Goal: Task Accomplishment & Management: Manage account settings

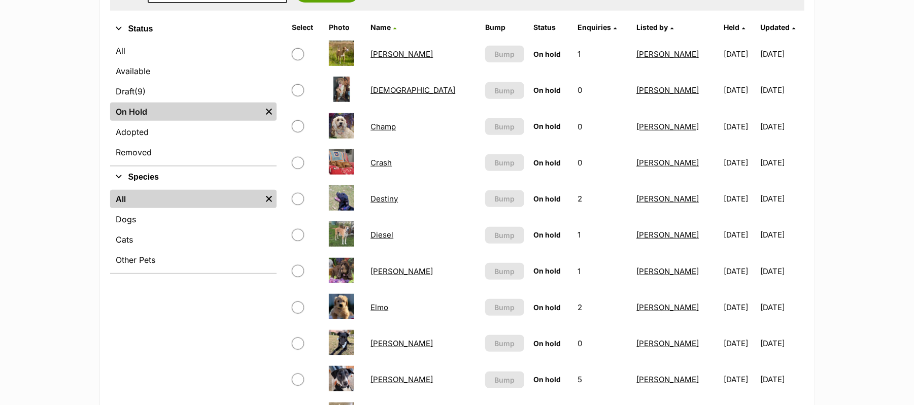
click at [392, 131] on link "Champ" at bounding box center [383, 127] width 25 height 10
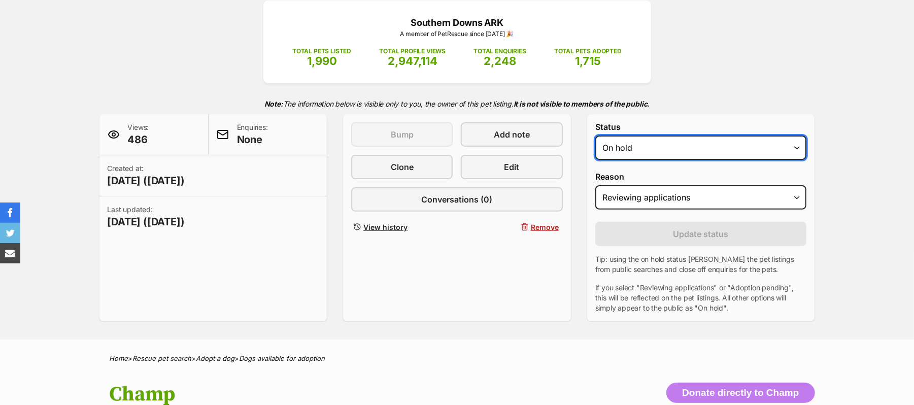
click at [796, 160] on select "Draft Available On hold Adopted" at bounding box center [701, 148] width 212 height 24
select select "rehomed"
click at [600, 160] on select "Draft Available On hold Adopted" at bounding box center [701, 148] width 212 height 24
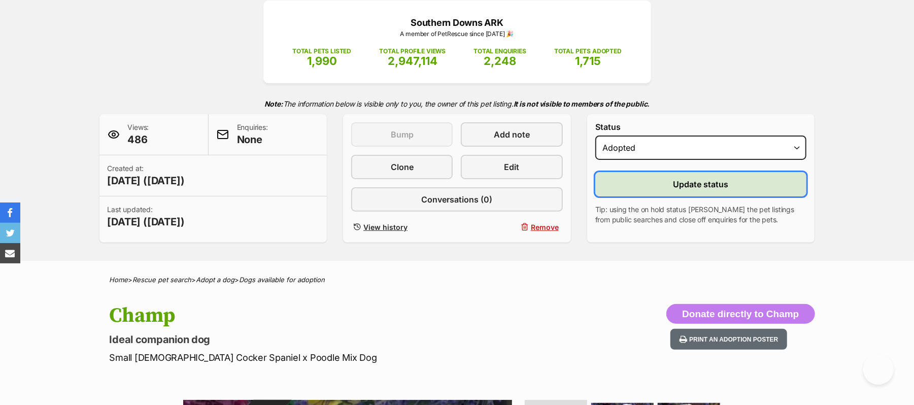
click at [724, 190] on span "Update status" at bounding box center [701, 184] width 55 height 12
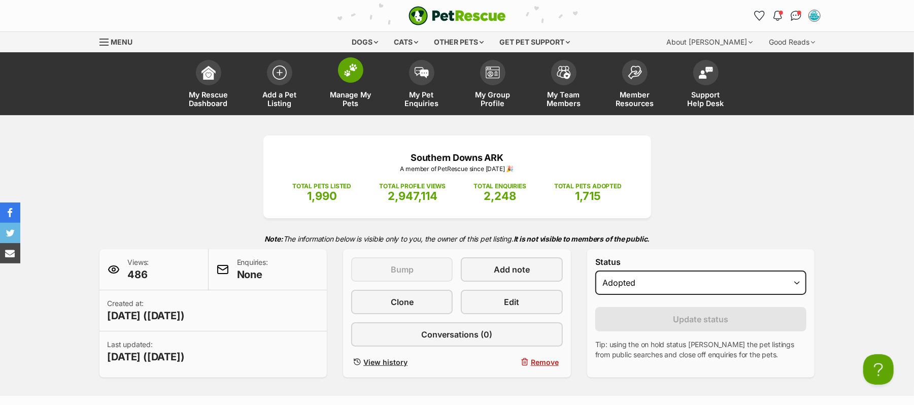
click at [352, 76] on img at bounding box center [351, 69] width 14 height 13
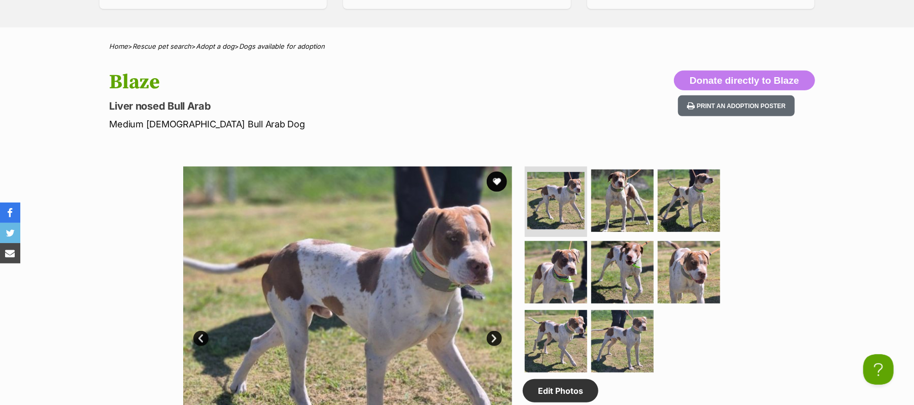
scroll to position [82, 0]
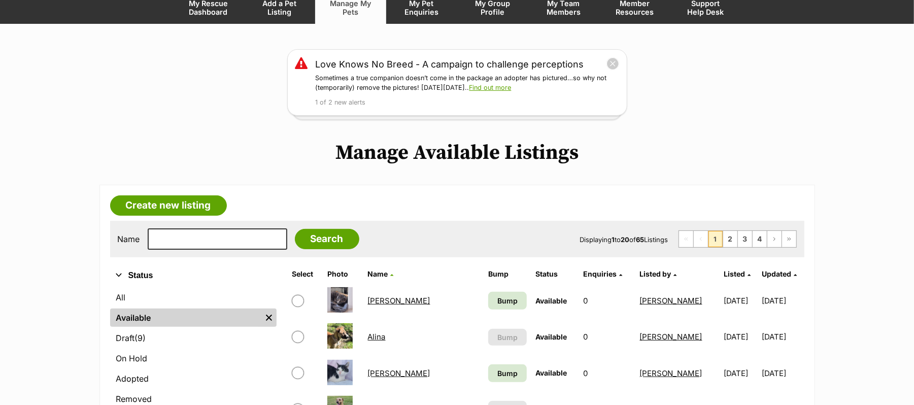
scroll to position [203, 0]
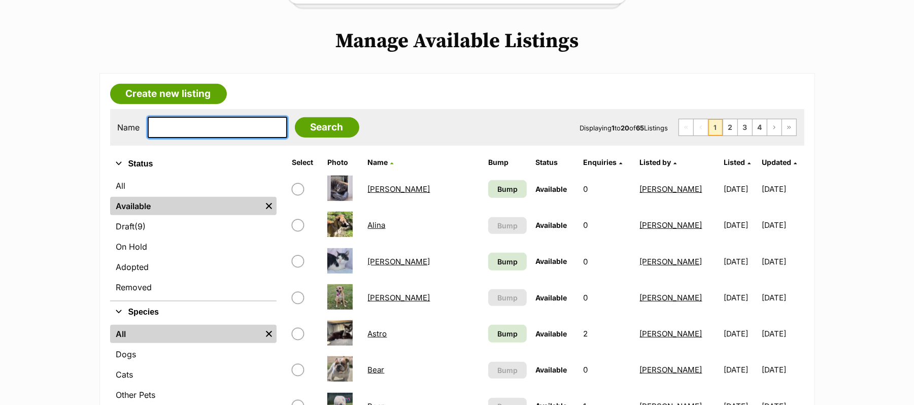
click at [187, 138] on input "text" at bounding box center [218, 127] width 140 height 21
type input "Bronte"
click at [295, 117] on input "Search" at bounding box center [327, 127] width 64 height 20
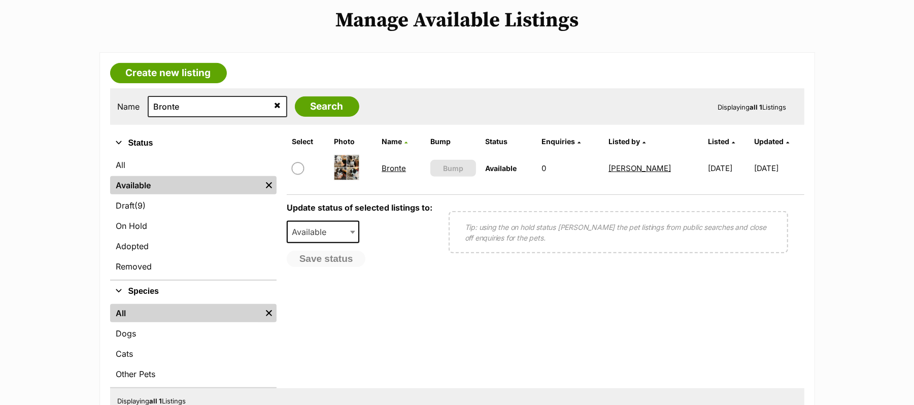
scroll to position [271, 0]
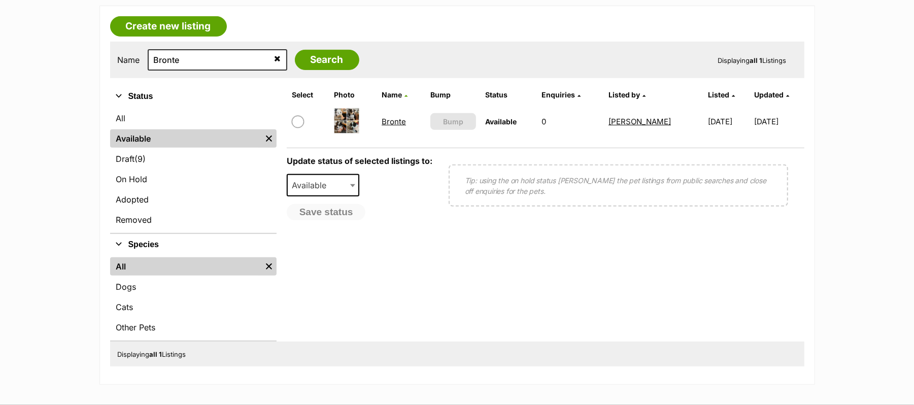
click at [382, 126] on link "Bronte" at bounding box center [394, 122] width 24 height 10
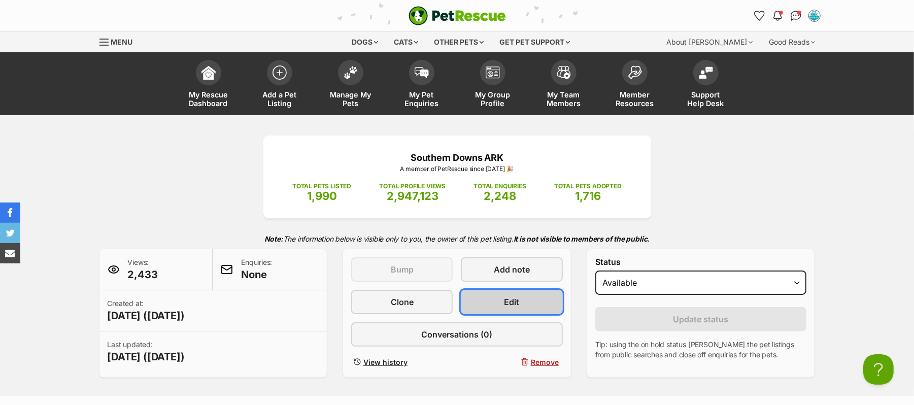
click at [490, 314] on link "Edit" at bounding box center [512, 302] width 102 height 24
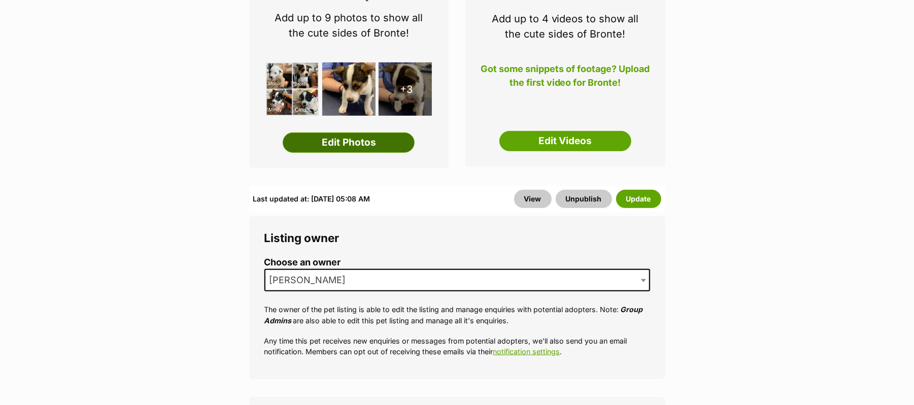
click at [344, 153] on link "Edit Photos" at bounding box center [349, 142] width 132 height 20
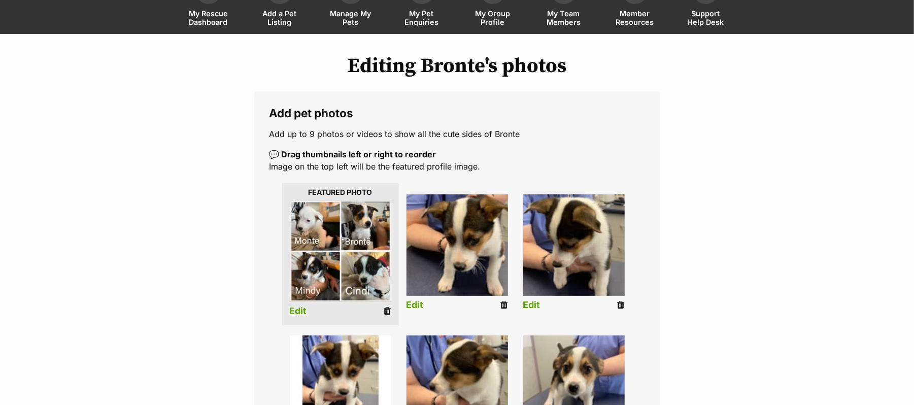
scroll to position [203, 0]
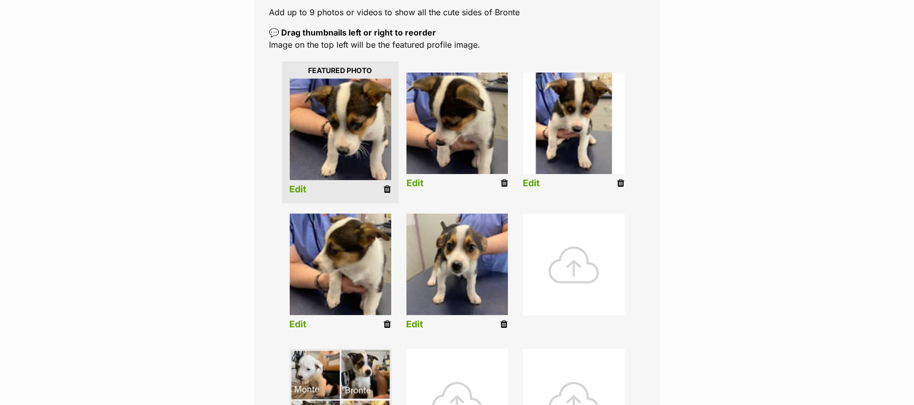
click at [504, 188] on icon at bounding box center [504, 183] width 7 height 9
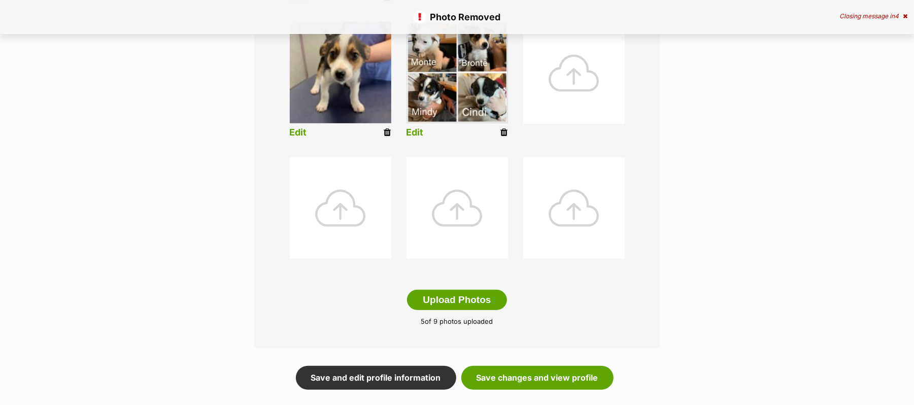
scroll to position [406, 0]
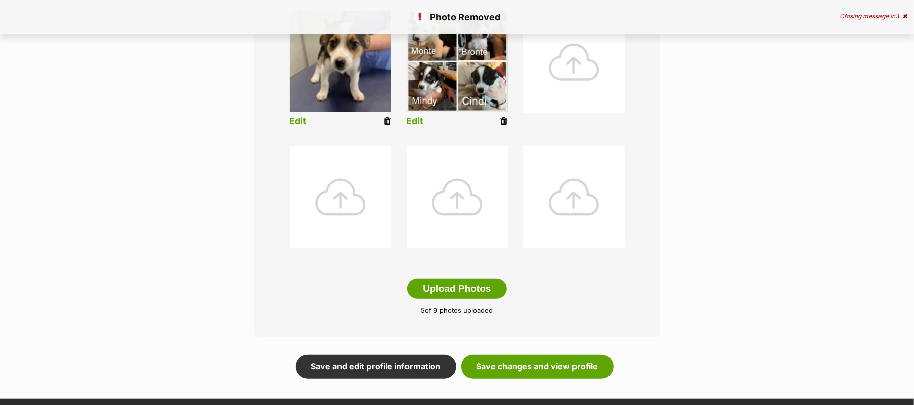
click at [559, 69] on div at bounding box center [574, 62] width 102 height 102
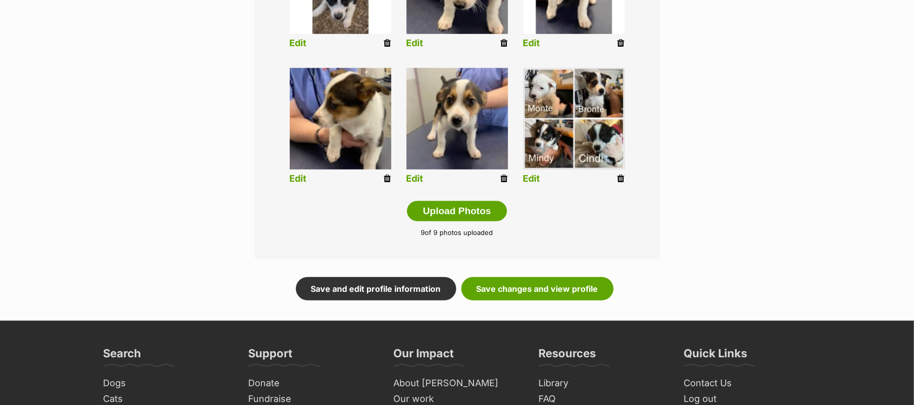
scroll to position [486, 0]
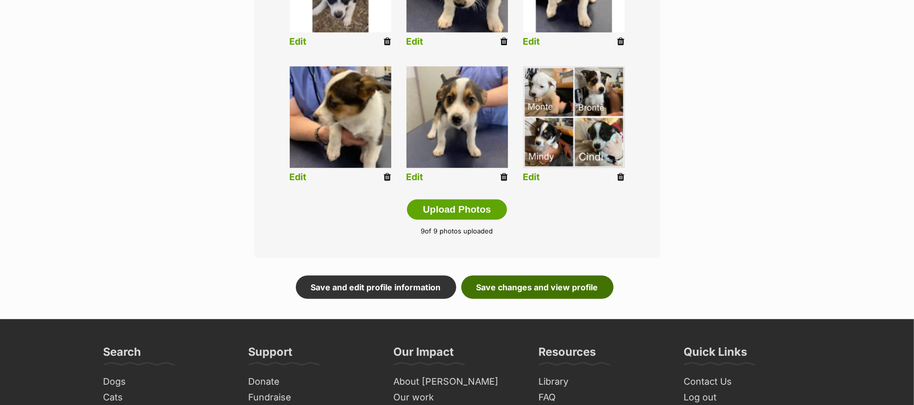
click at [571, 299] on link "Save changes and view profile" at bounding box center [537, 287] width 152 height 23
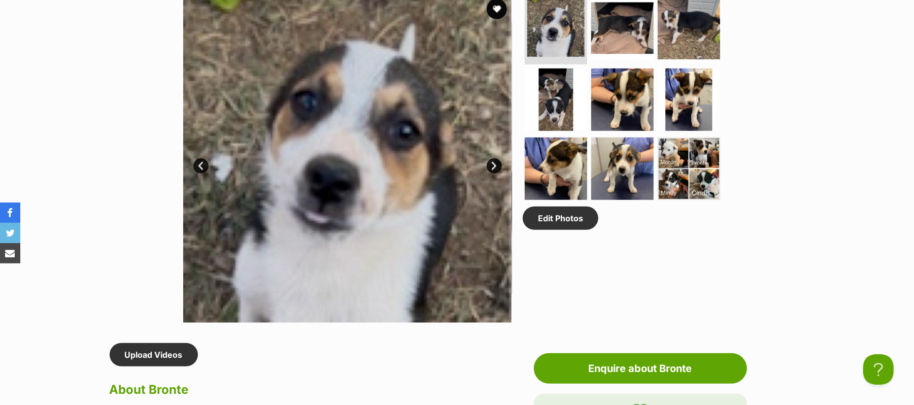
click at [492, 174] on link "Next" at bounding box center [494, 165] width 15 height 15
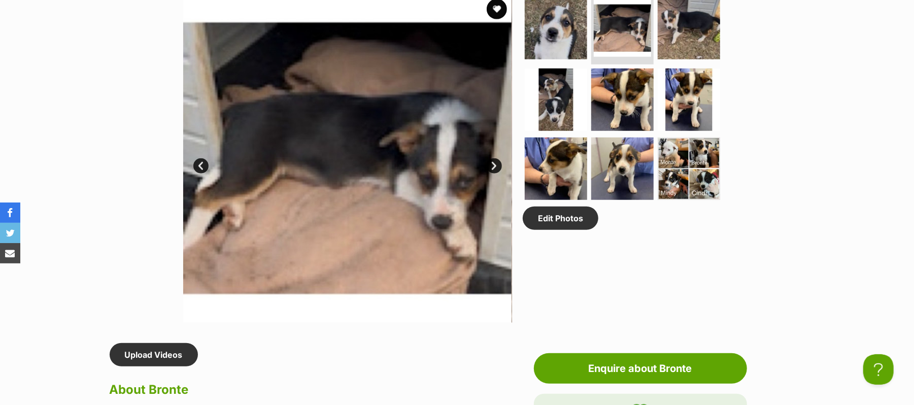
click at [492, 174] on link "Next" at bounding box center [494, 165] width 15 height 15
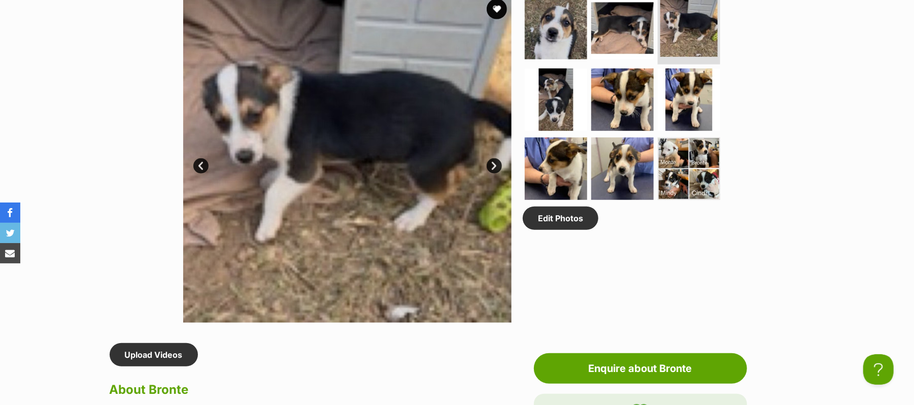
click at [492, 174] on link "Next" at bounding box center [494, 165] width 15 height 15
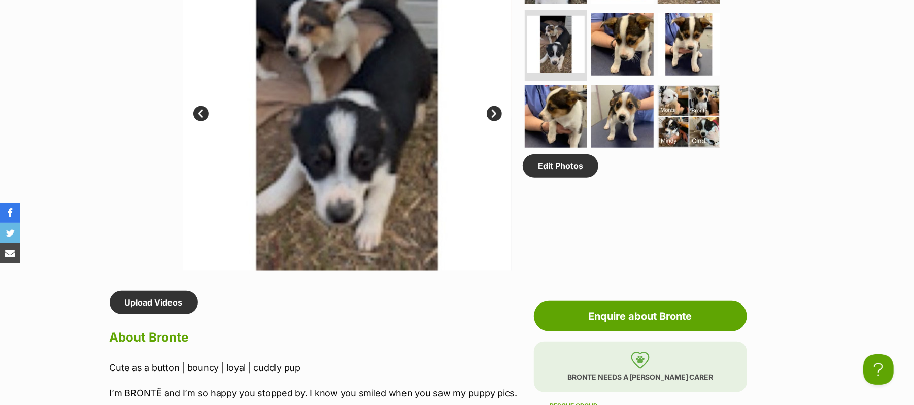
scroll to position [609, 0]
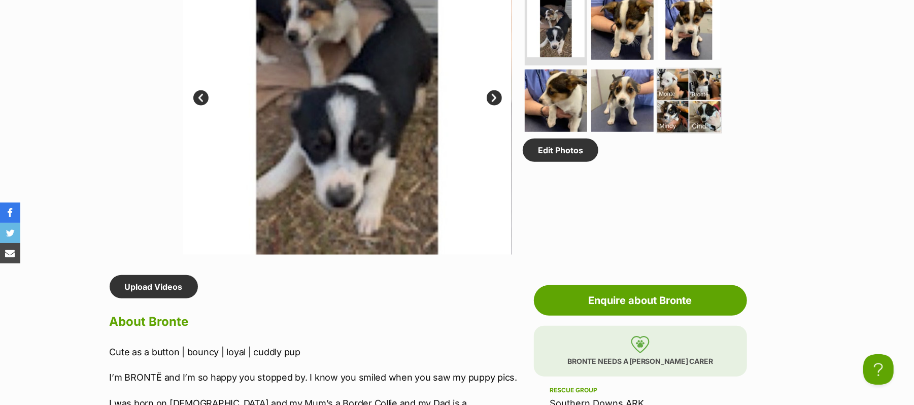
click at [689, 134] on img at bounding box center [688, 100] width 65 height 65
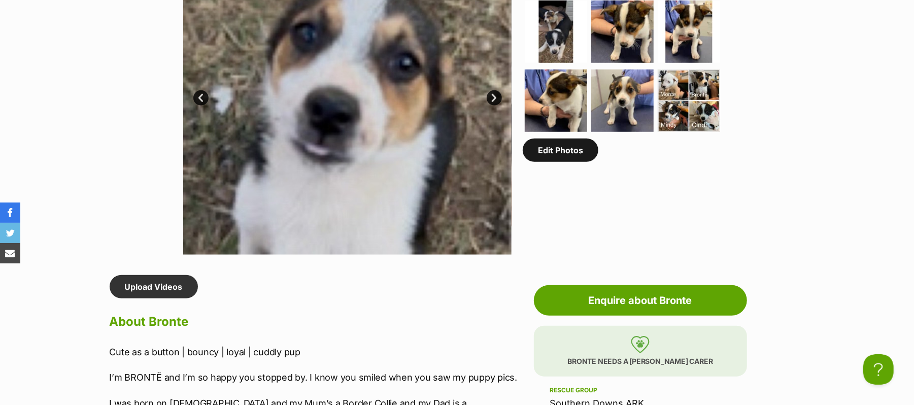
click at [565, 162] on link "Edit Photos" at bounding box center [561, 150] width 76 height 23
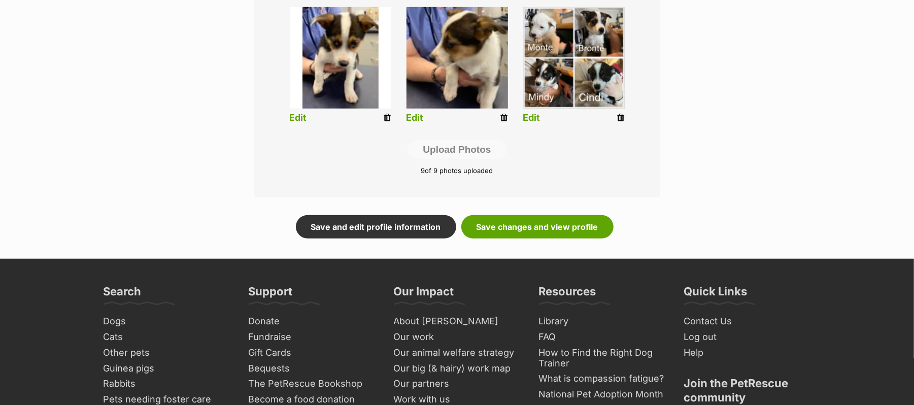
scroll to position [547, 0]
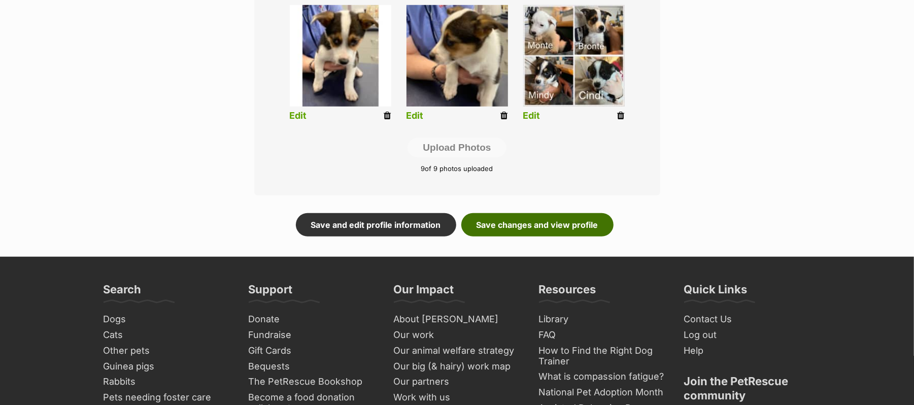
click at [552, 237] on link "Save changes and view profile" at bounding box center [537, 224] width 152 height 23
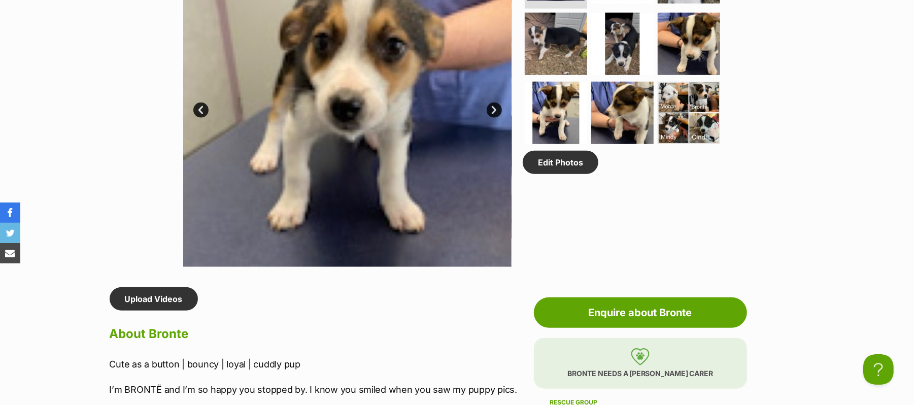
scroll to position [541, 0]
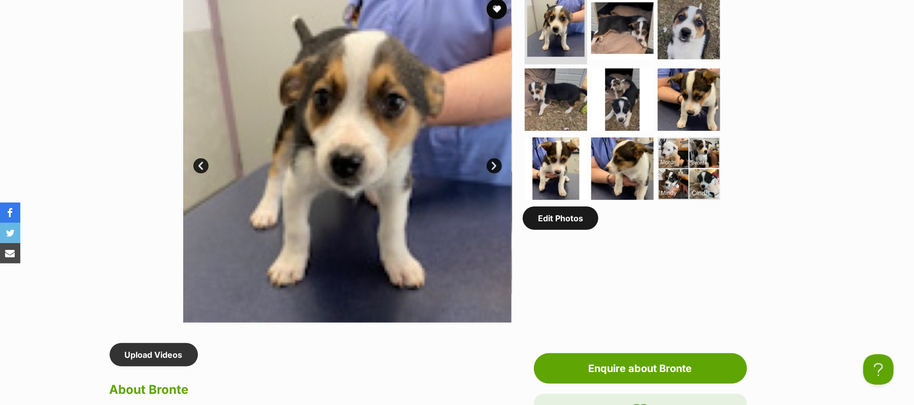
click at [585, 230] on link "Edit Photos" at bounding box center [561, 218] width 76 height 23
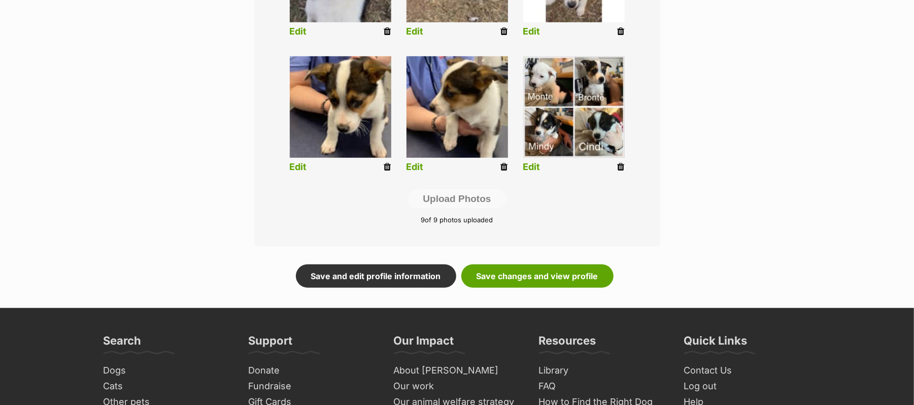
scroll to position [547, 0]
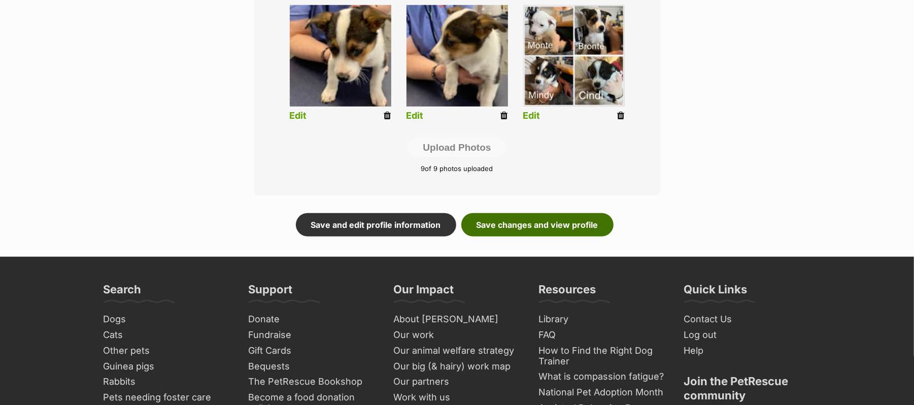
click at [557, 237] on link "Save changes and view profile" at bounding box center [537, 224] width 152 height 23
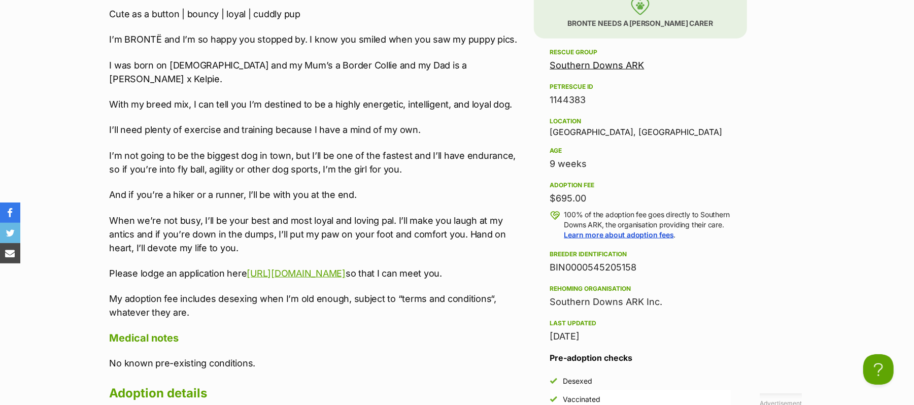
scroll to position [474, 0]
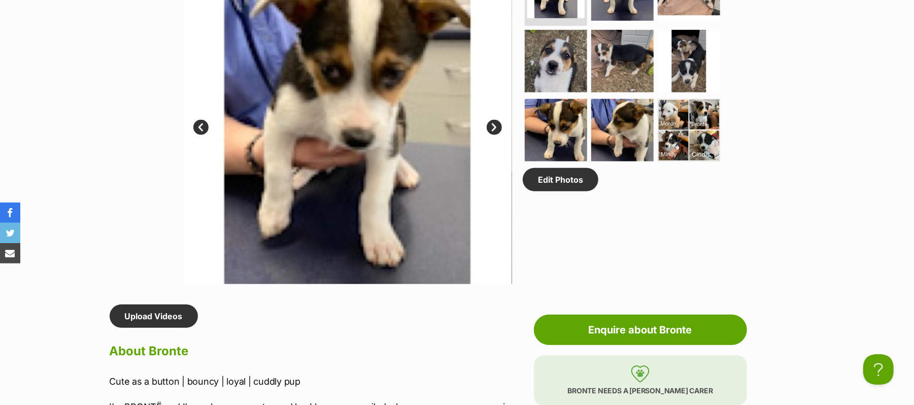
scroll to position [595, 0]
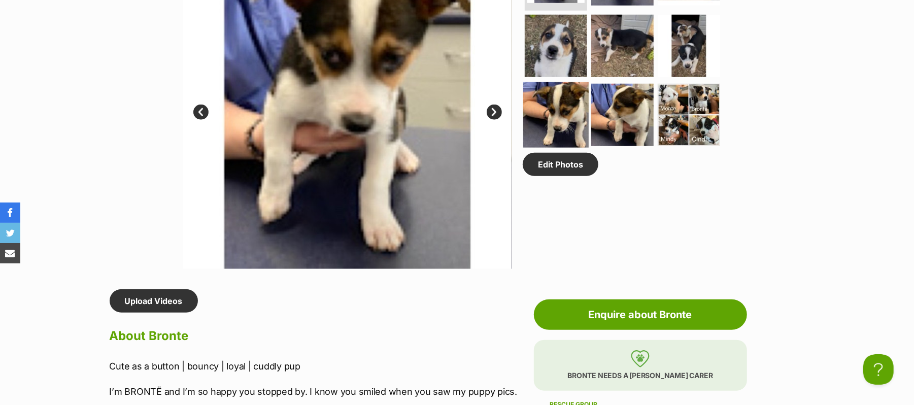
click at [569, 148] on img at bounding box center [555, 114] width 65 height 65
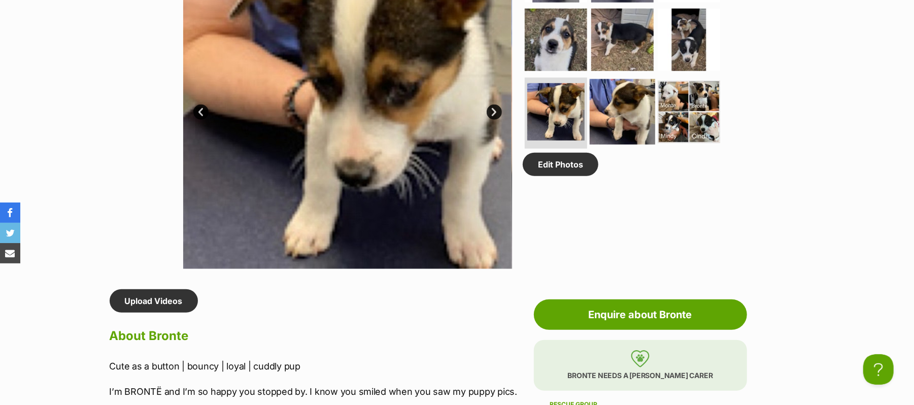
click at [622, 145] on img at bounding box center [622, 111] width 65 height 65
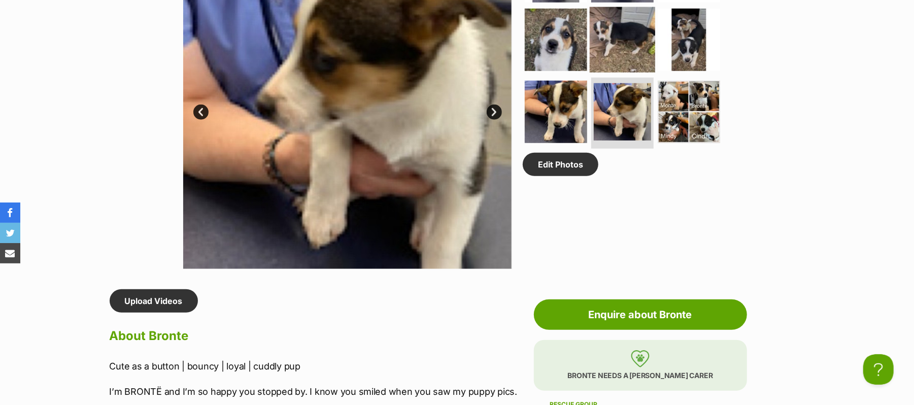
click at [623, 73] on img at bounding box center [622, 39] width 65 height 65
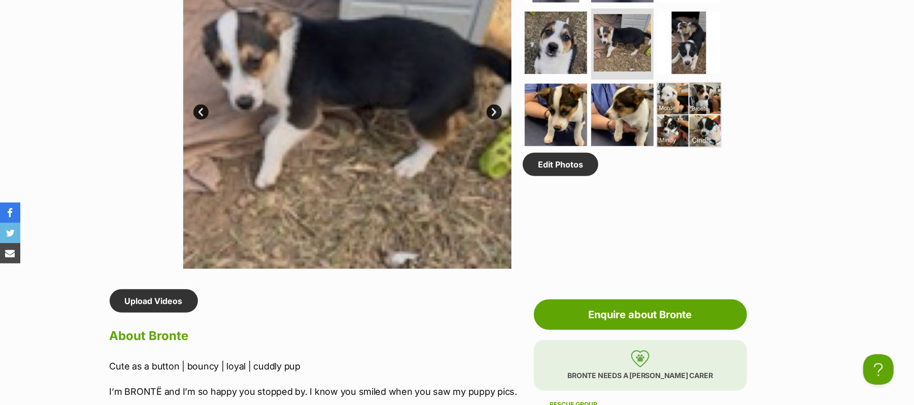
click at [691, 148] on img at bounding box center [688, 114] width 65 height 65
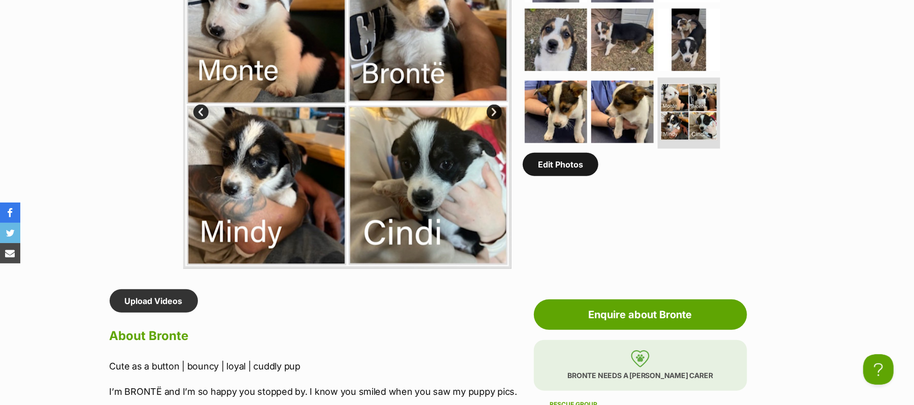
click at [572, 176] on link "Edit Photos" at bounding box center [561, 164] width 76 height 23
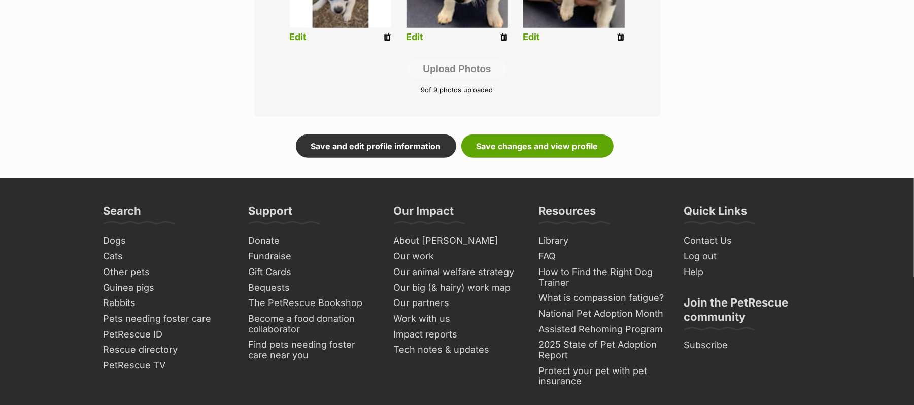
scroll to position [683, 0]
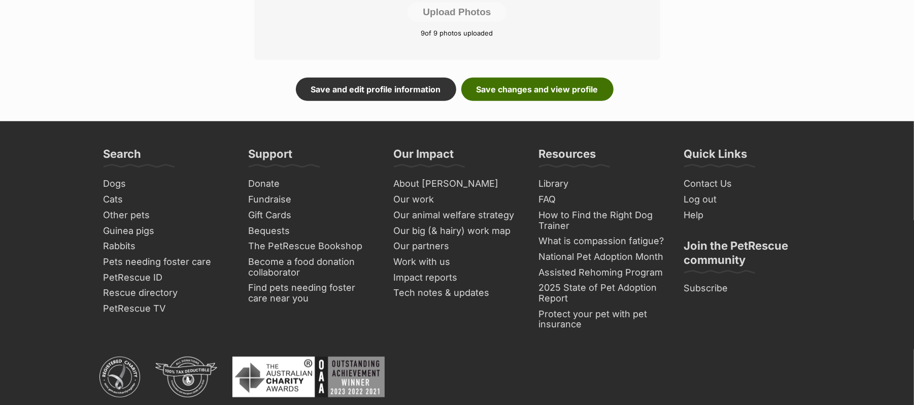
drag, startPoint x: 528, startPoint y: 108, endPoint x: 534, endPoint y: 114, distance: 8.6
click at [528, 101] on link "Save changes and view profile" at bounding box center [537, 89] width 152 height 23
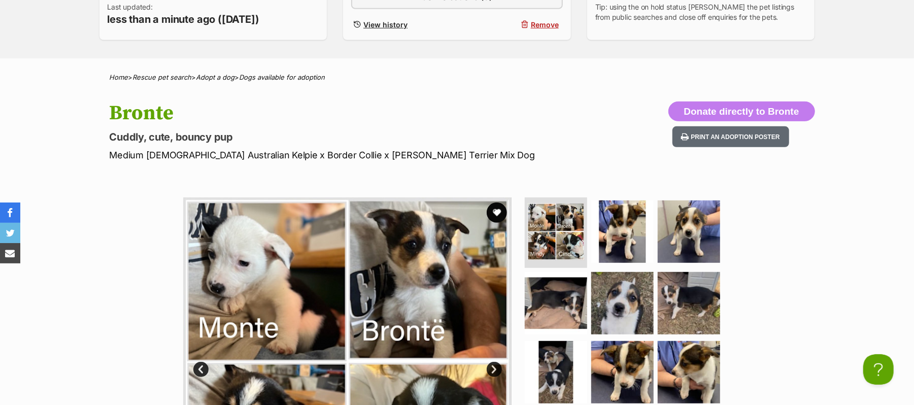
scroll to position [271, 0]
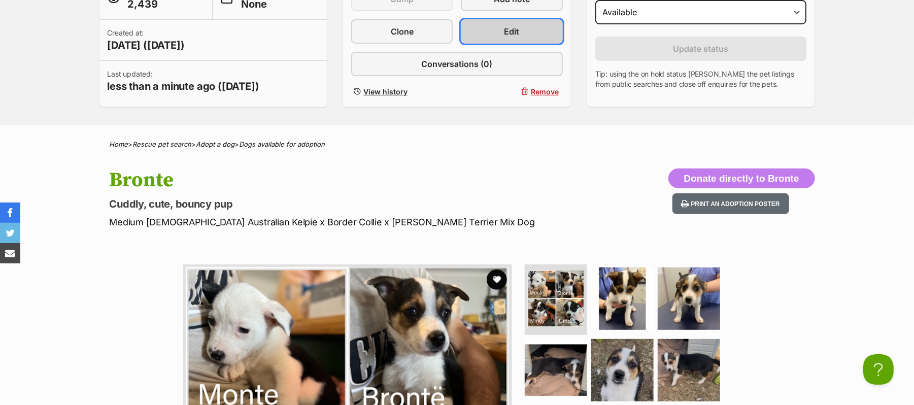
click at [501, 44] on link "Edit" at bounding box center [512, 31] width 102 height 24
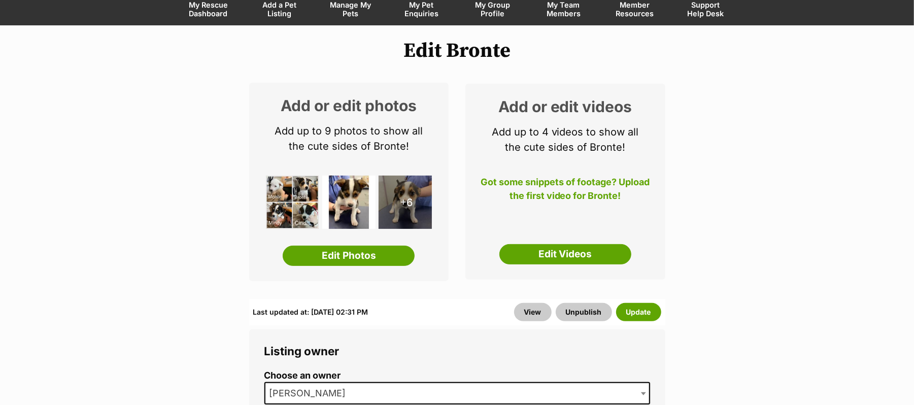
scroll to position [203, 0]
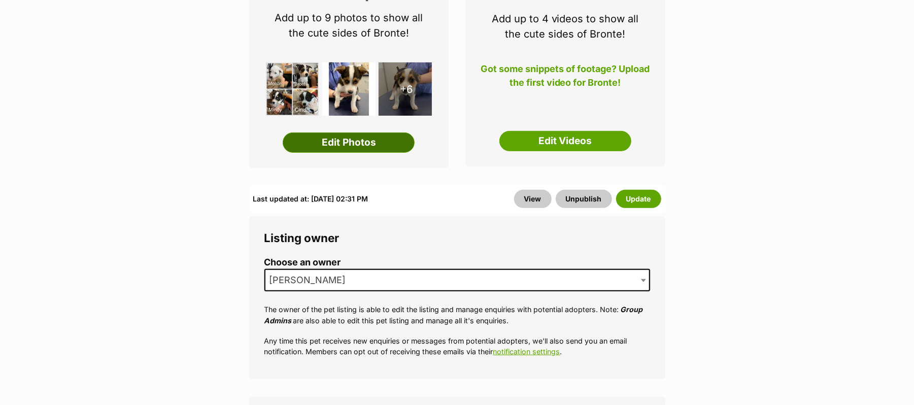
click at [355, 153] on link "Edit Photos" at bounding box center [349, 142] width 132 height 20
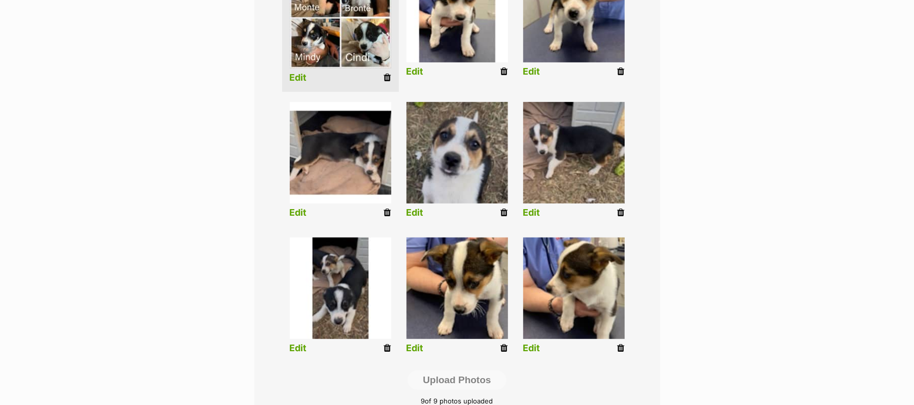
scroll to position [338, 0]
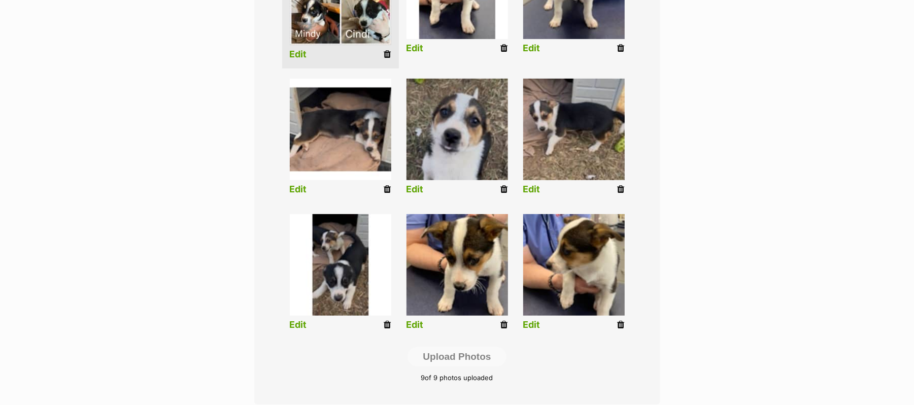
click at [388, 329] on icon at bounding box center [387, 324] width 7 height 9
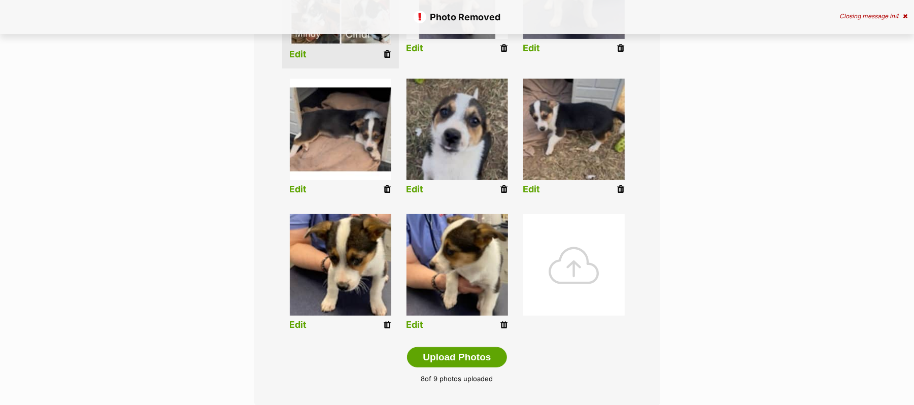
click at [577, 277] on div at bounding box center [574, 265] width 102 height 102
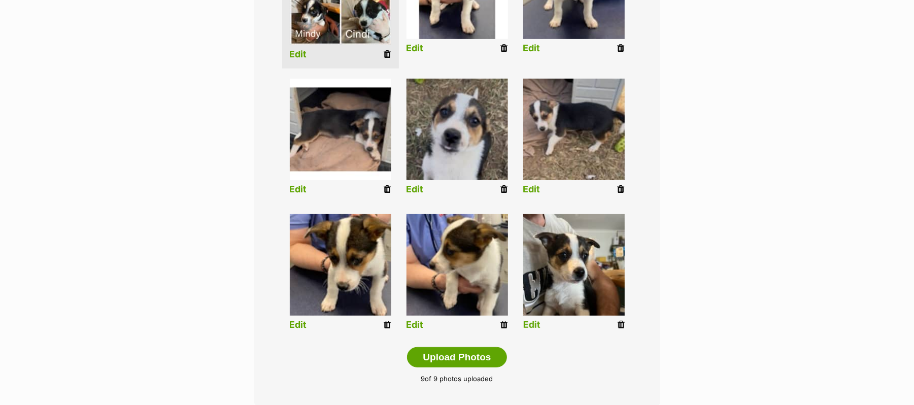
click at [530, 330] on link "Edit" at bounding box center [531, 325] width 17 height 11
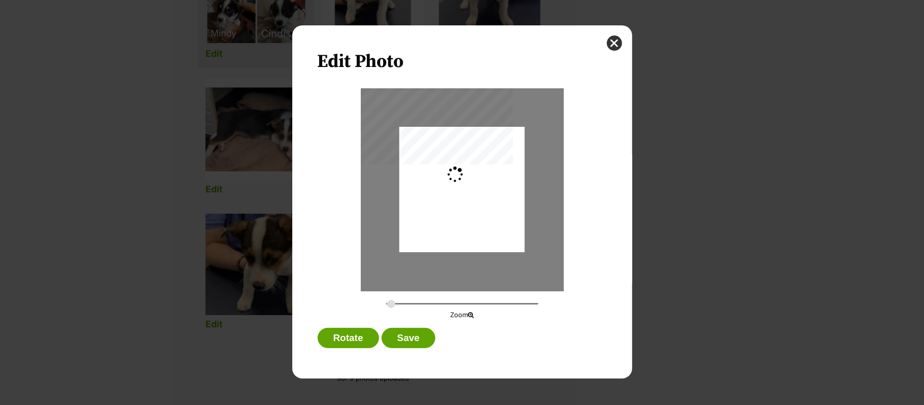
type input "0.2744"
drag, startPoint x: 482, startPoint y: 206, endPoint x: 485, endPoint y: 212, distance: 6.4
click at [485, 212] on div "Dialog Window - Close (Press escape to close)" at bounding box center [462, 195] width 125 height 167
click at [417, 339] on button "Save" at bounding box center [409, 338] width 54 height 20
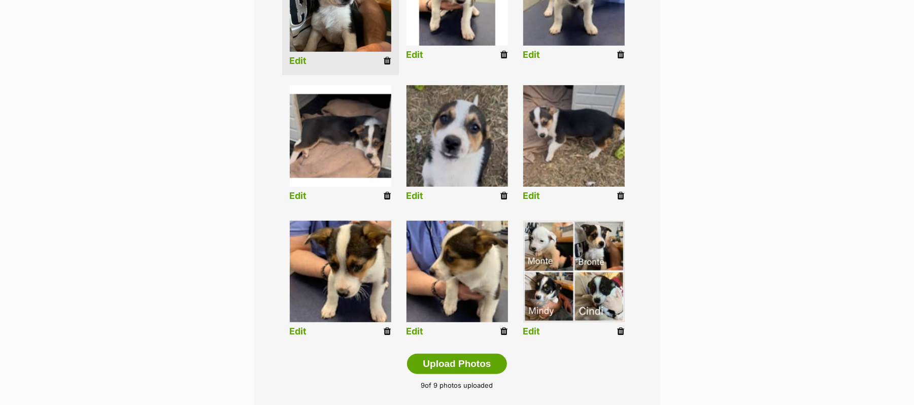
scroll to position [412, 0]
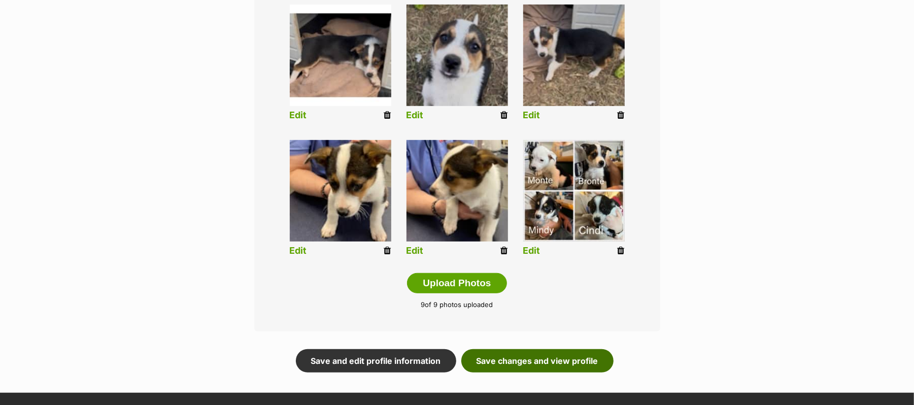
click at [562, 373] on link "Save changes and view profile" at bounding box center [537, 360] width 152 height 23
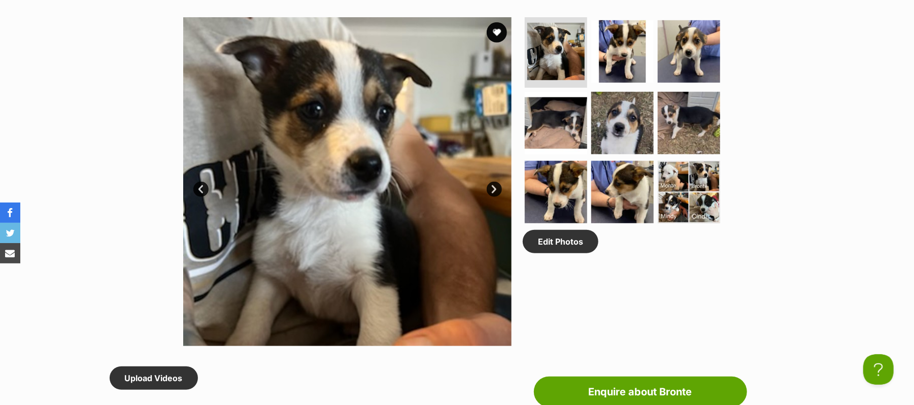
scroll to position [541, 0]
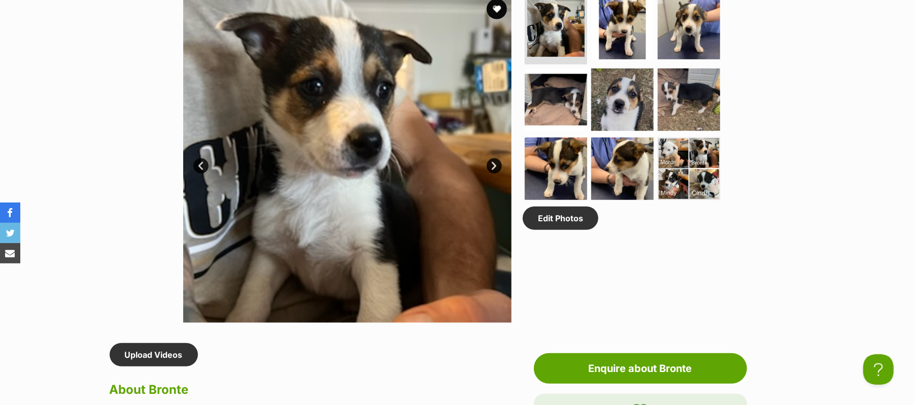
click at [494, 174] on link "Next" at bounding box center [494, 165] width 15 height 15
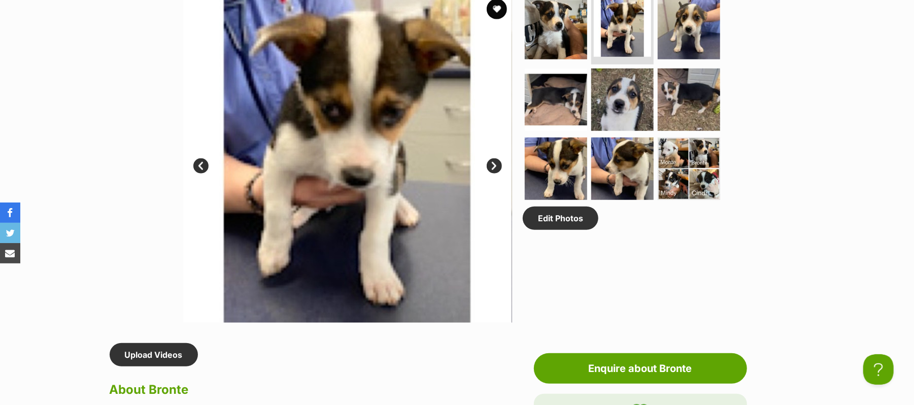
click at [494, 174] on link "Next" at bounding box center [494, 165] width 15 height 15
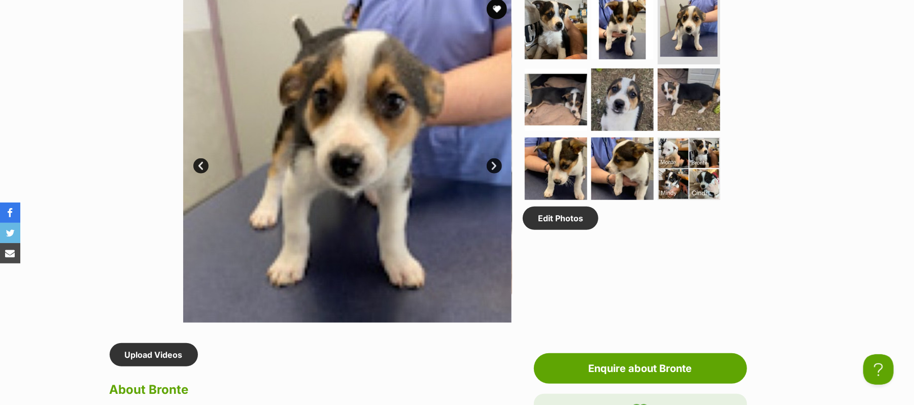
click at [494, 174] on link "Next" at bounding box center [494, 165] width 15 height 15
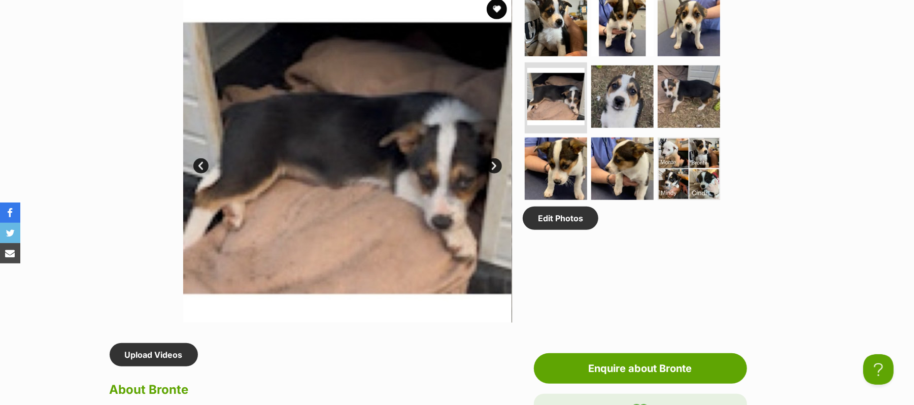
click at [494, 174] on link "Next" at bounding box center [494, 165] width 15 height 15
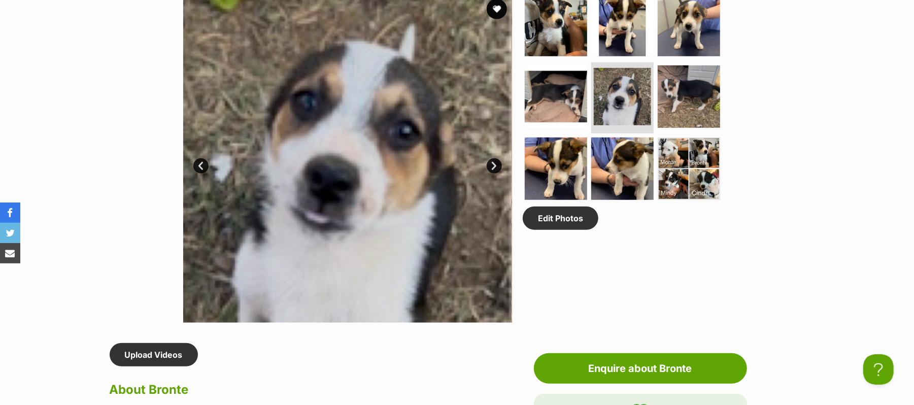
click at [494, 174] on link "Next" at bounding box center [494, 165] width 15 height 15
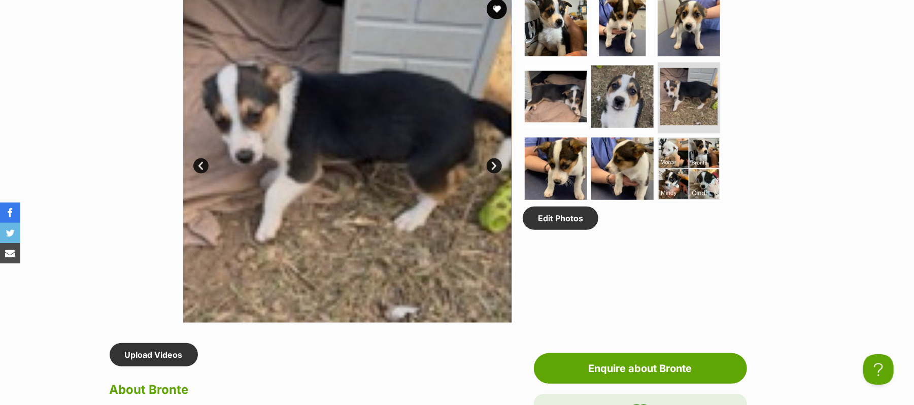
click at [494, 174] on link "Next" at bounding box center [494, 165] width 15 height 15
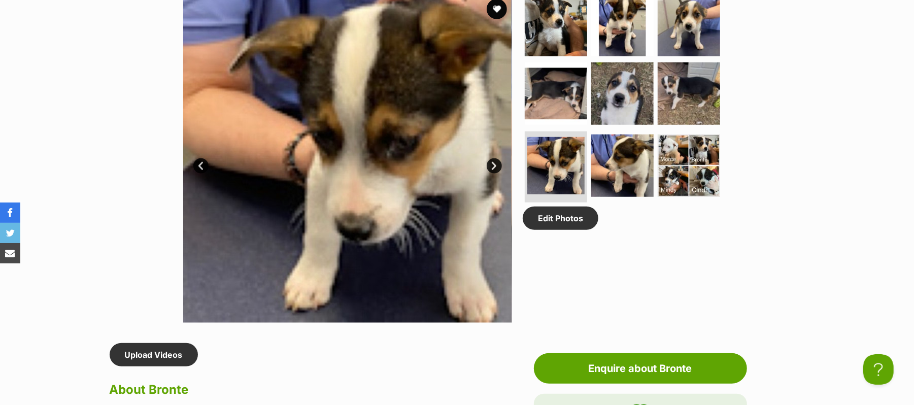
click at [494, 174] on link "Next" at bounding box center [494, 165] width 15 height 15
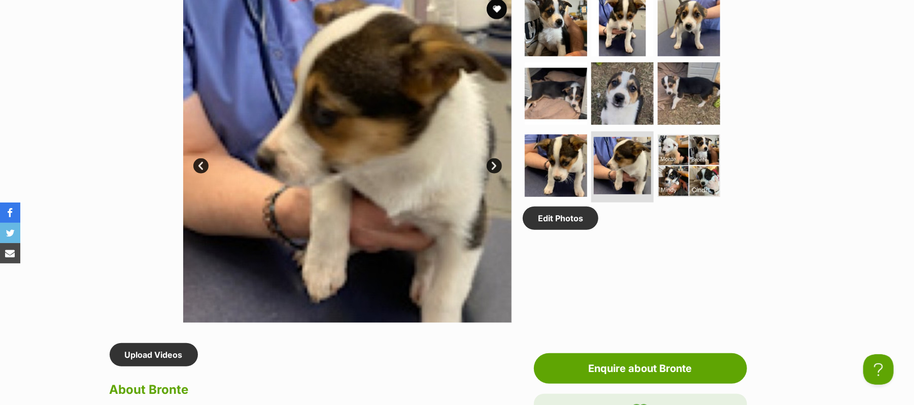
click at [494, 174] on link "Next" at bounding box center [494, 165] width 15 height 15
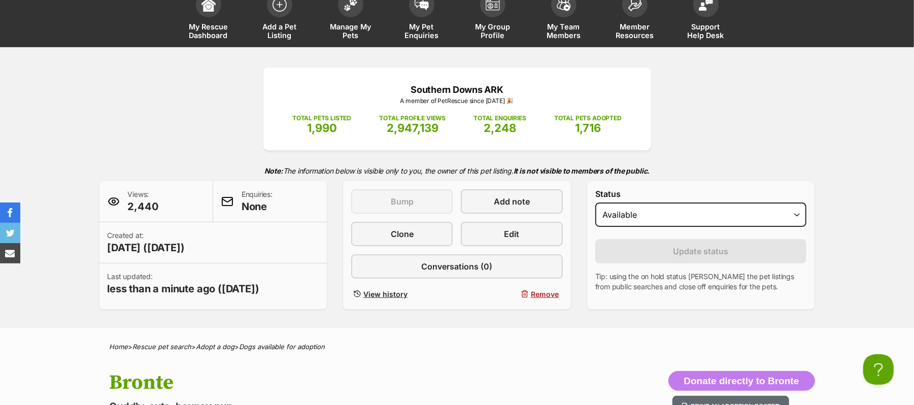
scroll to position [68, 0]
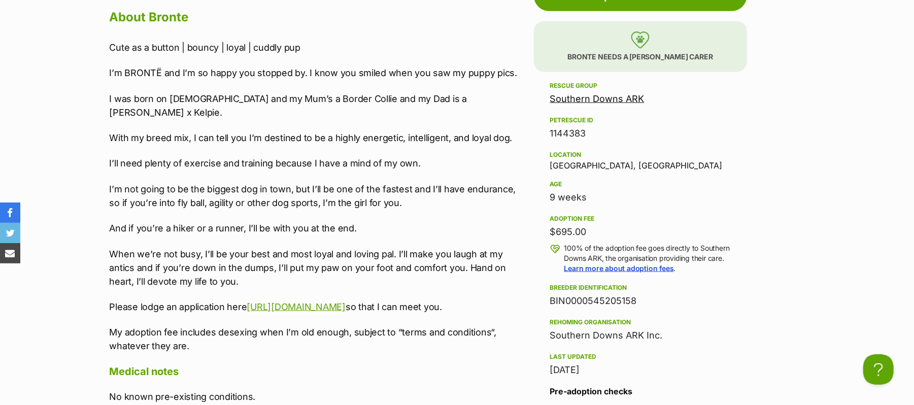
scroll to position [947, 0]
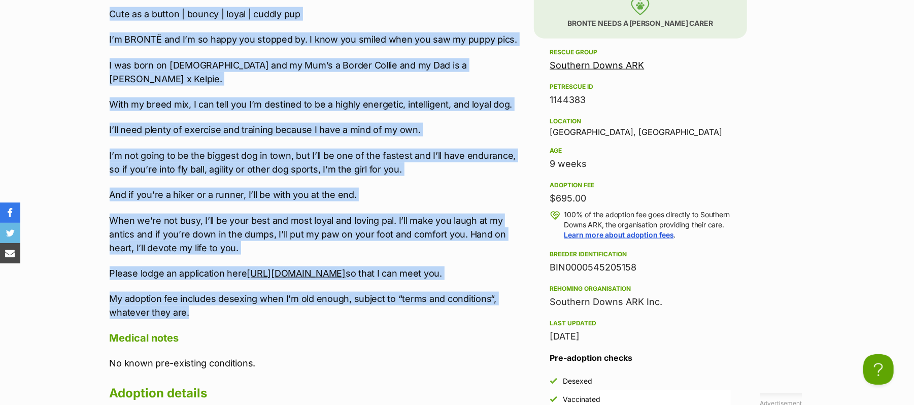
drag, startPoint x: 110, startPoint y: 78, endPoint x: 195, endPoint y: 372, distance: 305.7
click at [195, 320] on div "Cute as a button | bouncy | loyal | cuddly pup I’m BRONTË and I’m so happy you …" at bounding box center [319, 163] width 419 height 313
copy div "Lore ip d sitame | consec | adipi | elitse doe T’i UTLABO etd M’a en admin ven …"
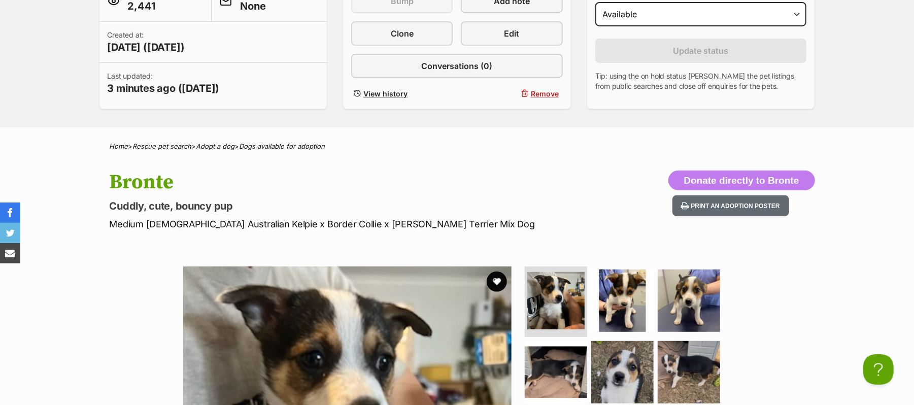
scroll to position [203, 0]
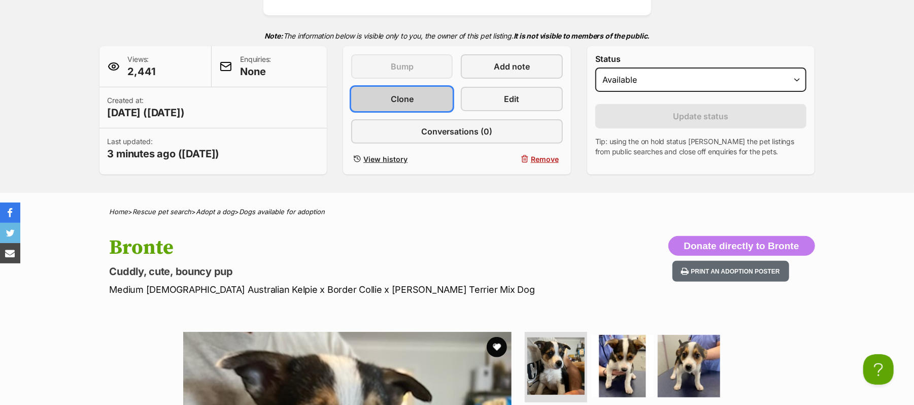
click at [407, 105] on span "Clone" at bounding box center [402, 99] width 23 height 12
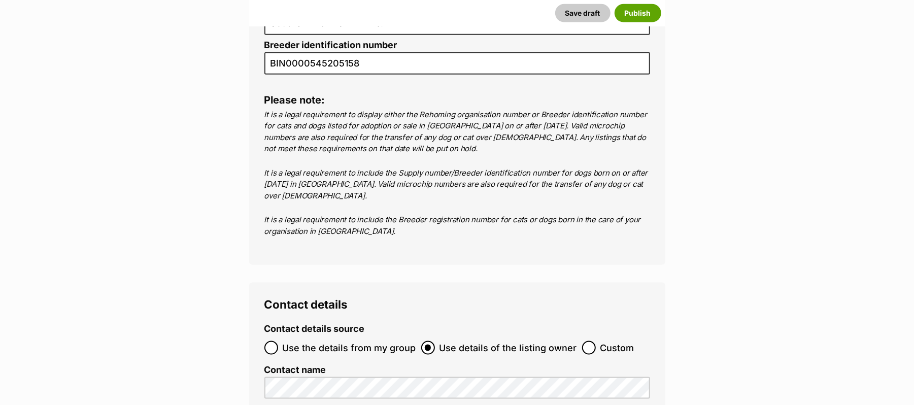
scroll to position [3655, 0]
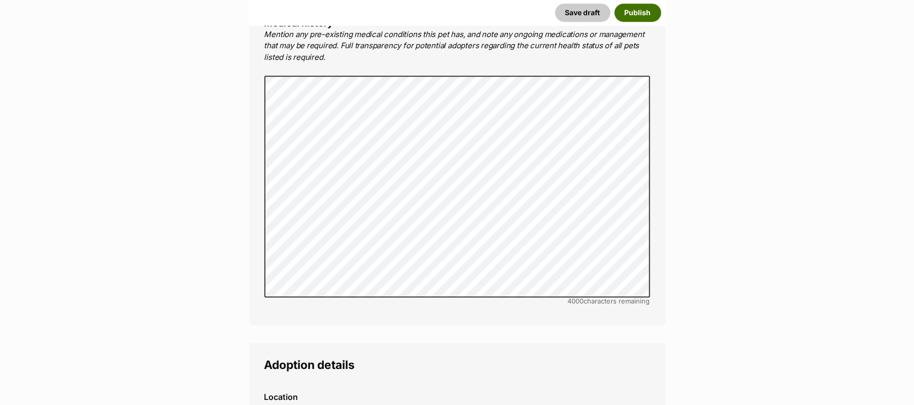
scroll to position [2098, 0]
type input "953010002365722"
drag, startPoint x: 628, startPoint y: 12, endPoint x: 654, endPoint y: 46, distance: 42.3
click at [628, 13] on button "Publish" at bounding box center [638, 13] width 47 height 18
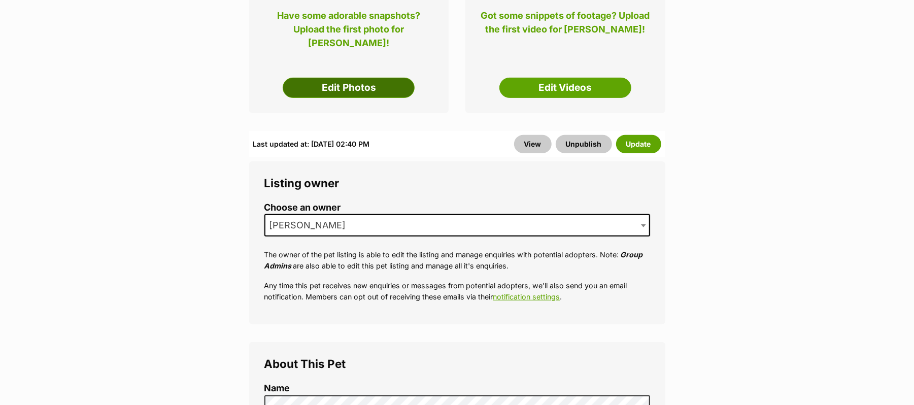
click at [346, 98] on link "Edit Photos" at bounding box center [349, 88] width 132 height 20
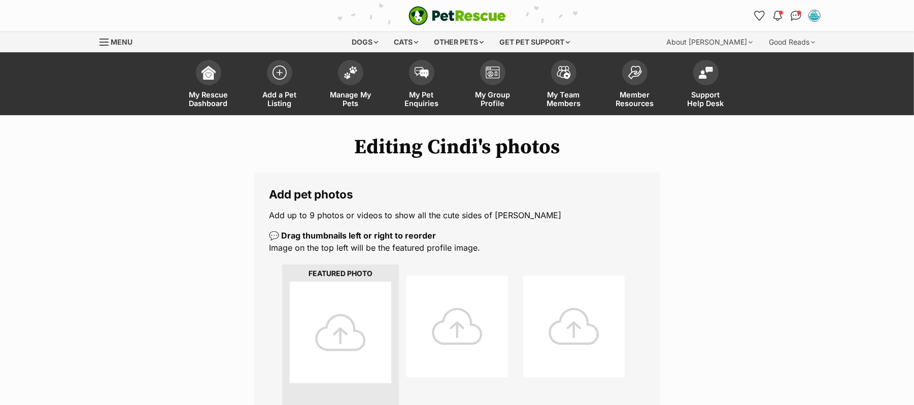
click at [345, 349] on div at bounding box center [341, 333] width 102 height 102
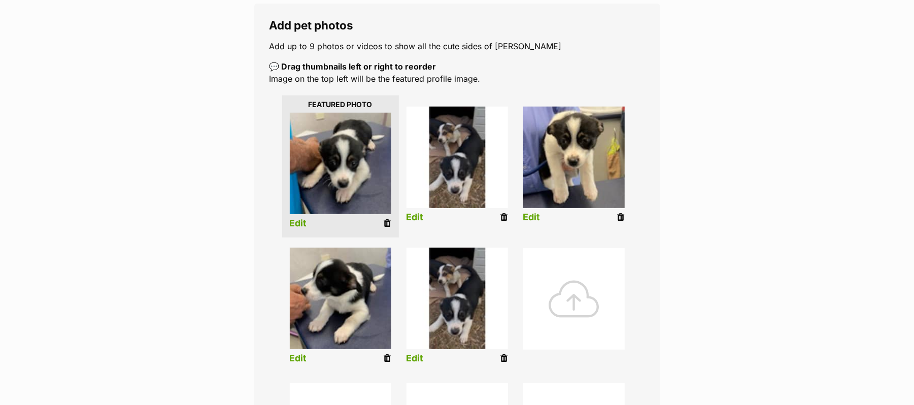
scroll to position [203, 0]
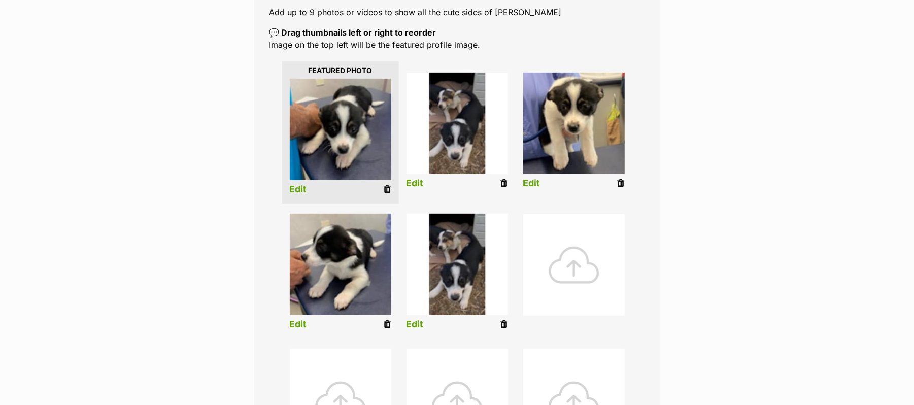
click at [574, 276] on div at bounding box center [574, 265] width 102 height 102
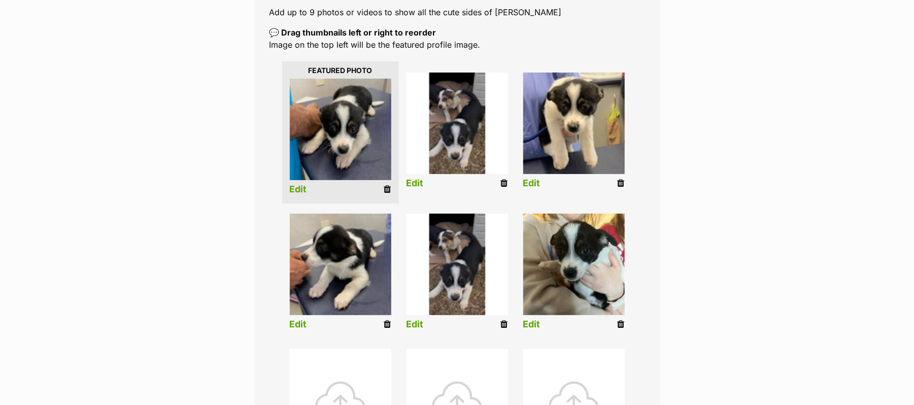
click at [532, 330] on link "Edit" at bounding box center [531, 324] width 17 height 11
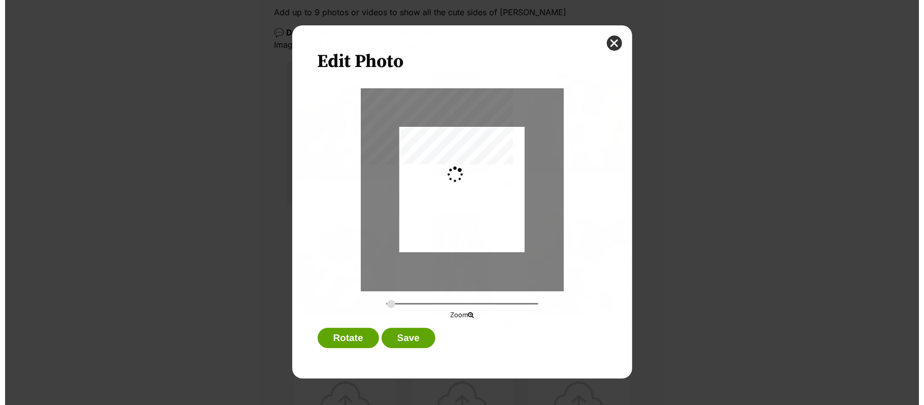
scroll to position [0, 0]
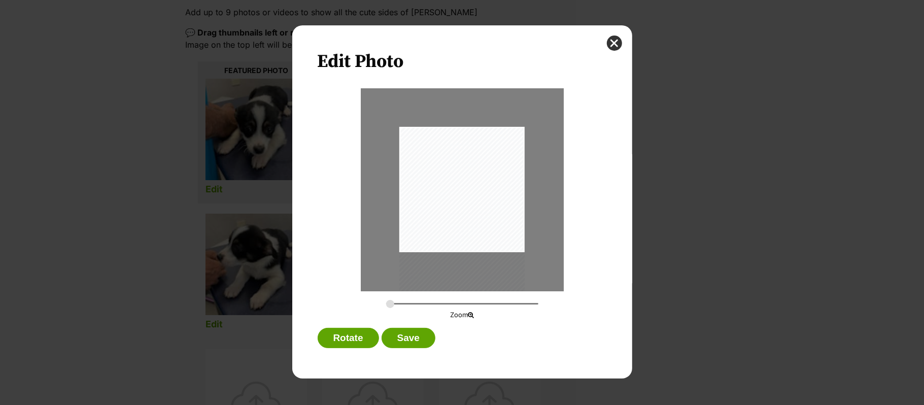
drag, startPoint x: 479, startPoint y: 167, endPoint x: 482, endPoint y: 193, distance: 26.6
click at [482, 193] on div "Dialog Window - Close (Press escape to close)" at bounding box center [462, 210] width 125 height 167
type input "0.311"
drag, startPoint x: 478, startPoint y: 190, endPoint x: 468, endPoint y: 194, distance: 10.5
click at [468, 194] on div "Dialog Window - Close (Press escape to close)" at bounding box center [454, 217] width 142 height 189
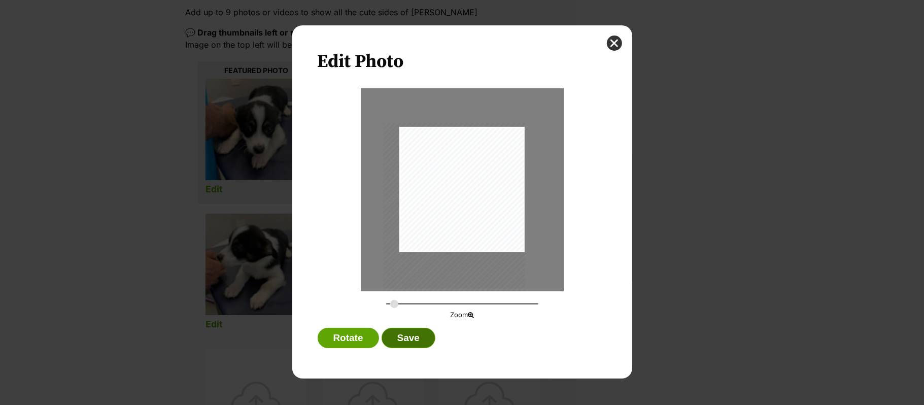
drag, startPoint x: 413, startPoint y: 339, endPoint x: 421, endPoint y: 340, distance: 8.1
click at [413, 340] on button "Save" at bounding box center [409, 338] width 54 height 20
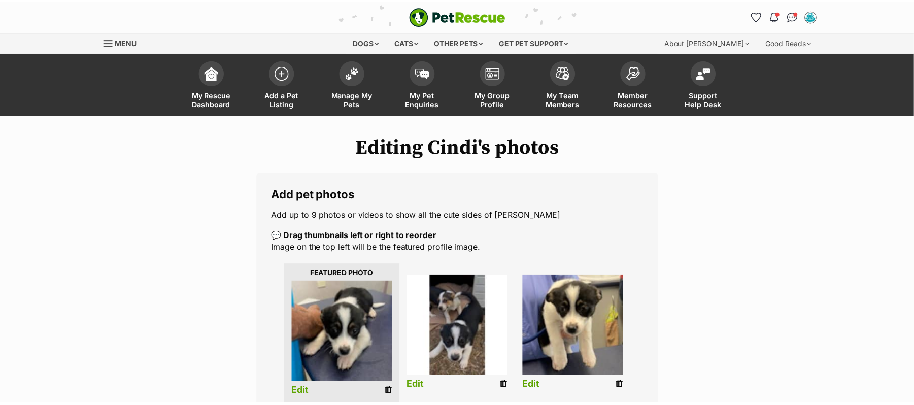
scroll to position [203, 0]
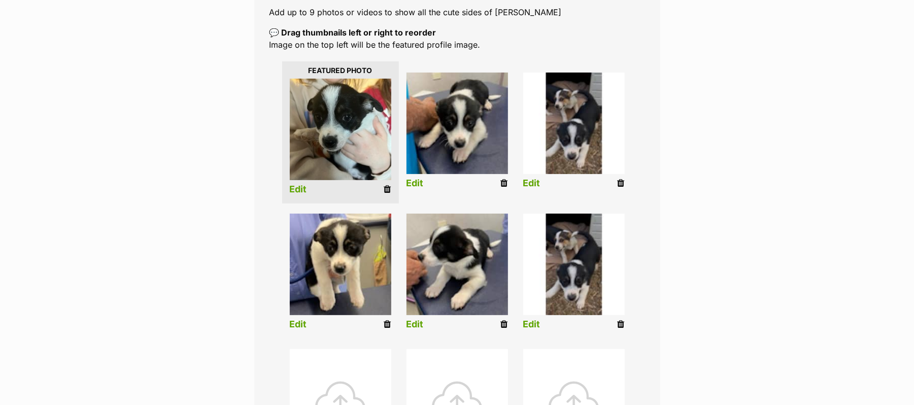
drag, startPoint x: 624, startPoint y: 334, endPoint x: 534, endPoint y: 51, distance: 296.2
click at [624, 329] on icon at bounding box center [621, 324] width 7 height 9
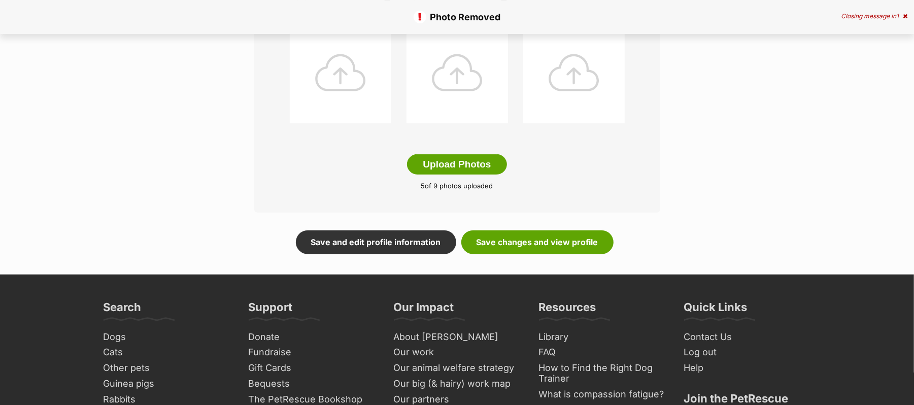
scroll to position [541, 0]
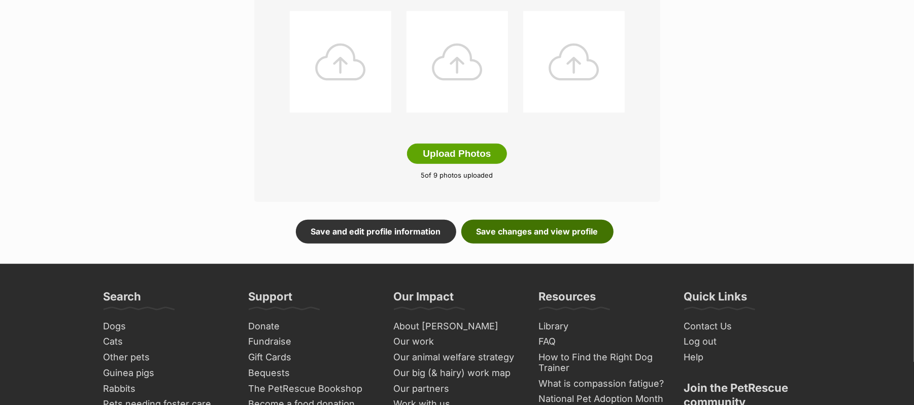
drag, startPoint x: 537, startPoint y: 244, endPoint x: 547, endPoint y: 246, distance: 9.9
click at [539, 243] on link "Save changes and view profile" at bounding box center [537, 231] width 152 height 23
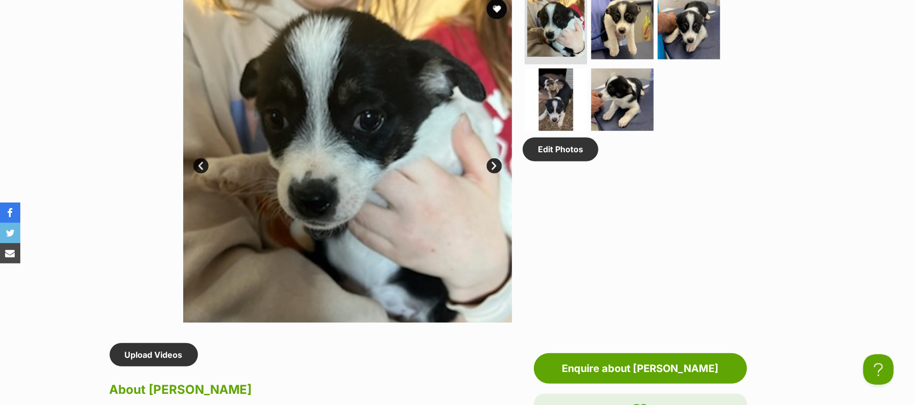
click at [494, 174] on link "Next" at bounding box center [494, 165] width 15 height 15
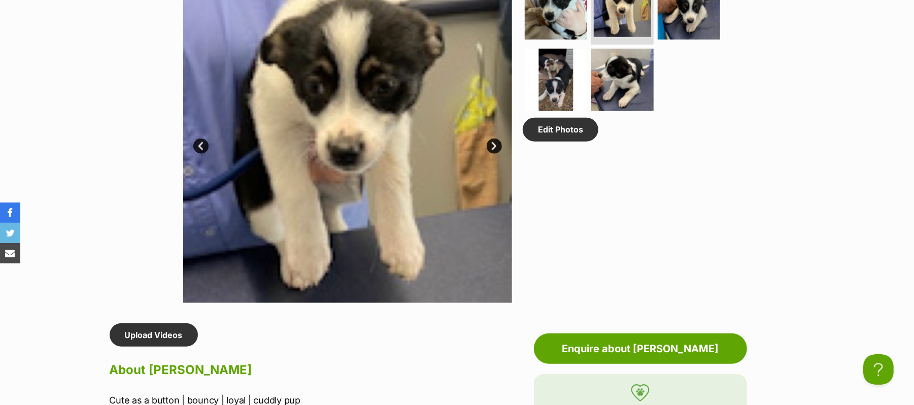
scroll to position [203, 0]
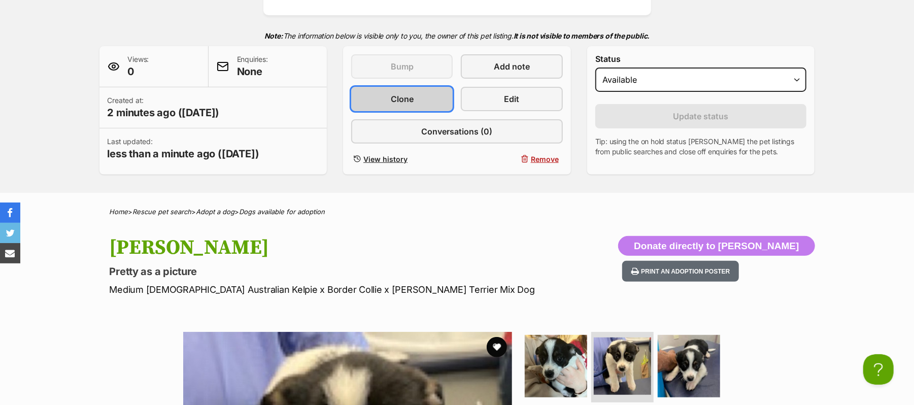
click at [409, 105] on span "Clone" at bounding box center [402, 99] width 23 height 12
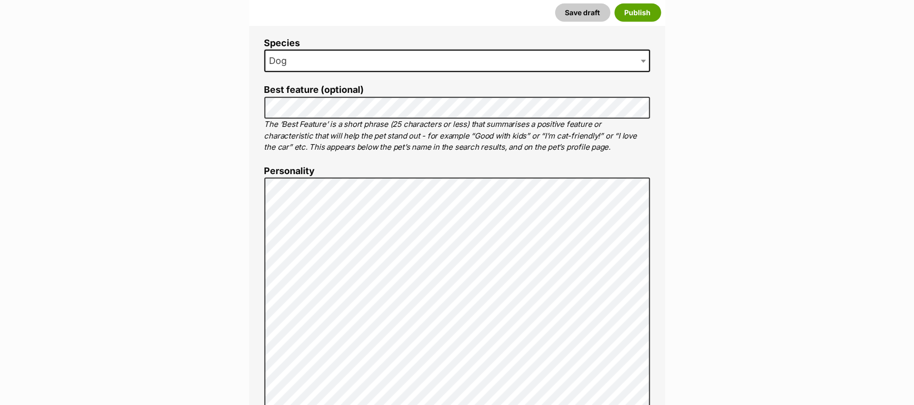
scroll to position [474, 0]
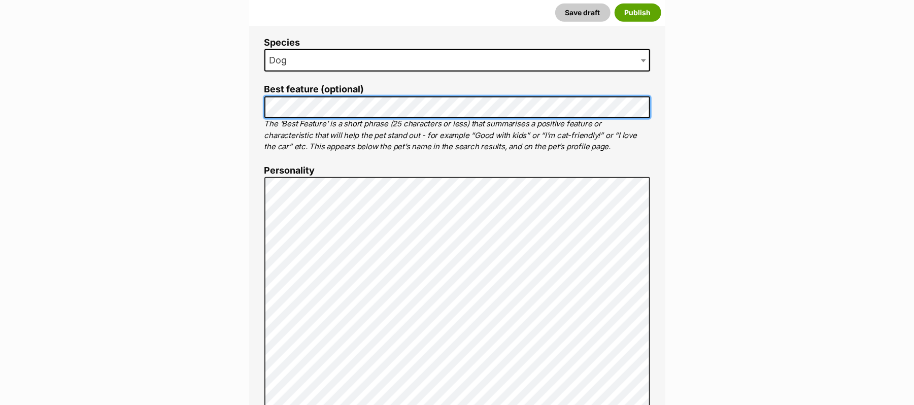
click at [258, 172] on div "About This Pet Name Henlo there, it looks like you might be using the pet name …" at bounding box center [457, 371] width 416 height 922
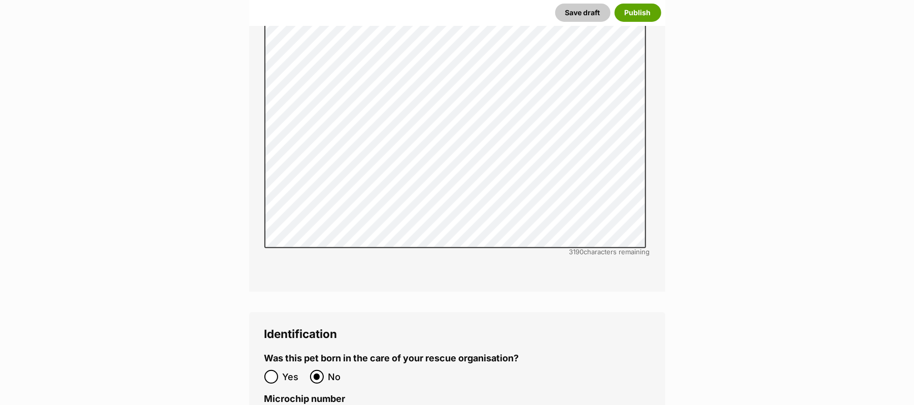
scroll to position [3452, 0]
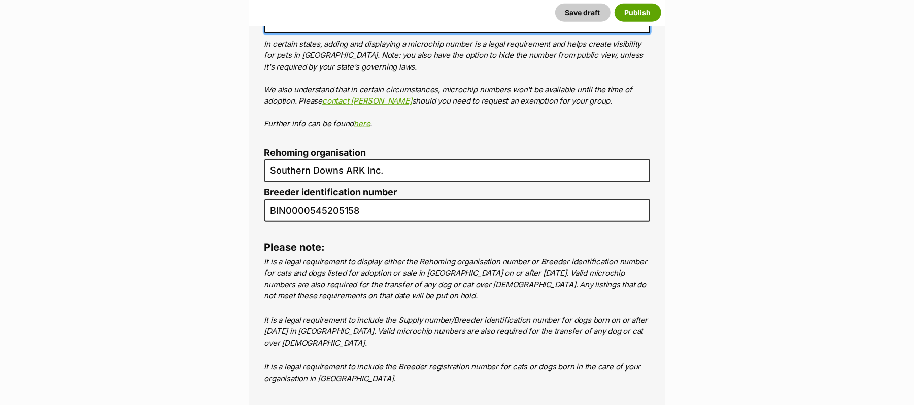
click at [317, 34] on input "Microchip number" at bounding box center [457, 22] width 386 height 23
click at [291, 34] on input "95301000456222" at bounding box center [457, 22] width 386 height 23
click at [315, 34] on input "95301000456222" at bounding box center [457, 22] width 386 height 23
click at [336, 34] on input "95301000456222" at bounding box center [457, 22] width 386 height 23
click at [348, 34] on input "95301000456222" at bounding box center [457, 22] width 386 height 23
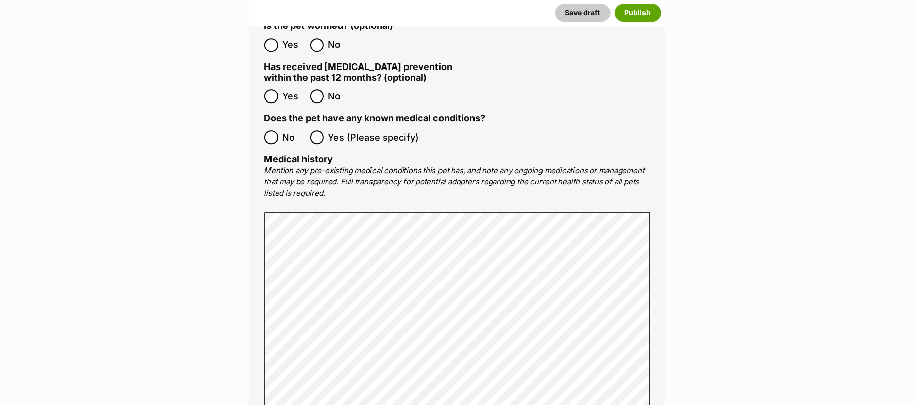
scroll to position [1556, 0]
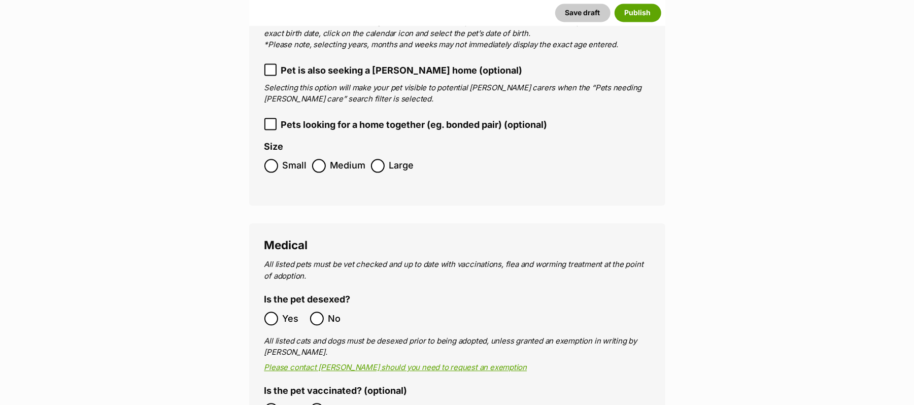
type input "953010004562222"
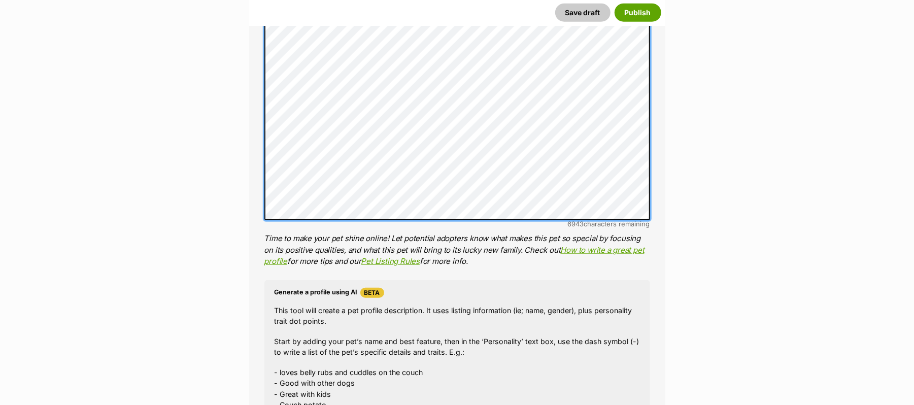
scroll to position [677, 0]
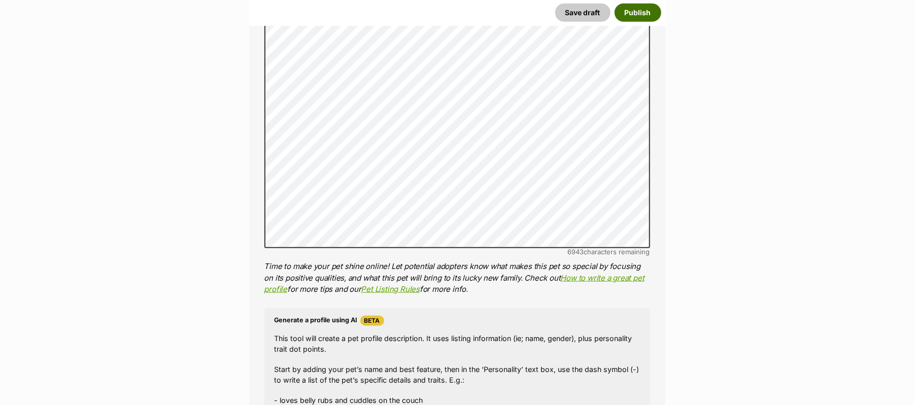
drag, startPoint x: 636, startPoint y: 19, endPoint x: 637, endPoint y: 32, distance: 13.7
click at [636, 18] on button "Publish" at bounding box center [638, 13] width 47 height 18
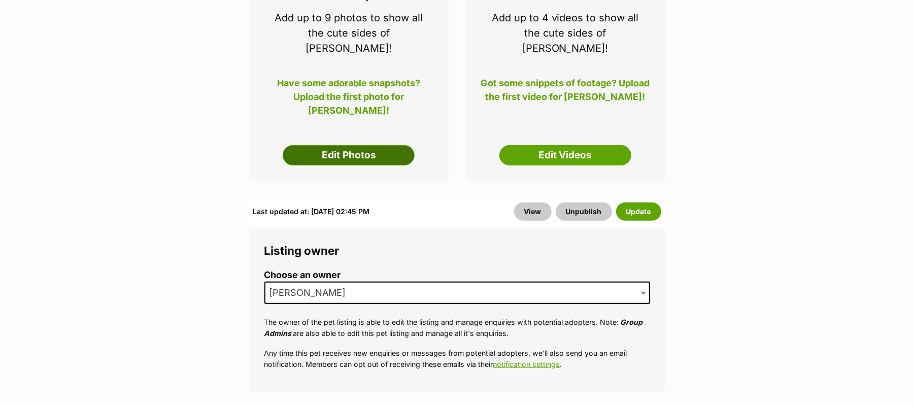
click at [354, 165] on link "Edit Photos" at bounding box center [349, 155] width 132 height 20
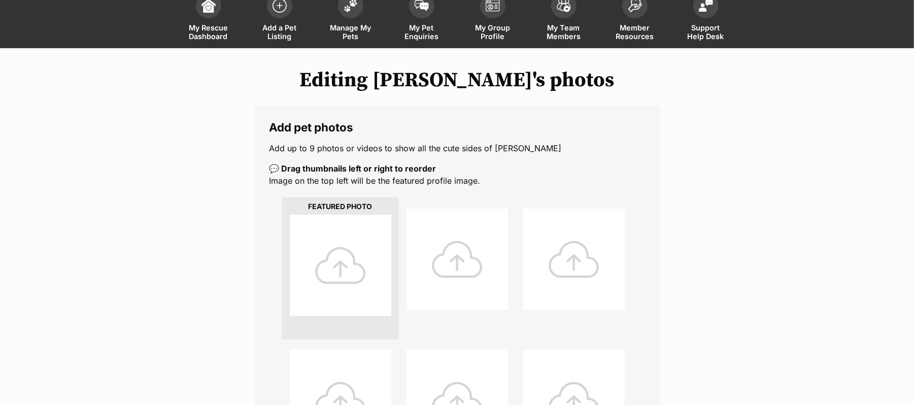
scroll to position [68, 0]
click at [341, 275] on div at bounding box center [341, 265] width 102 height 102
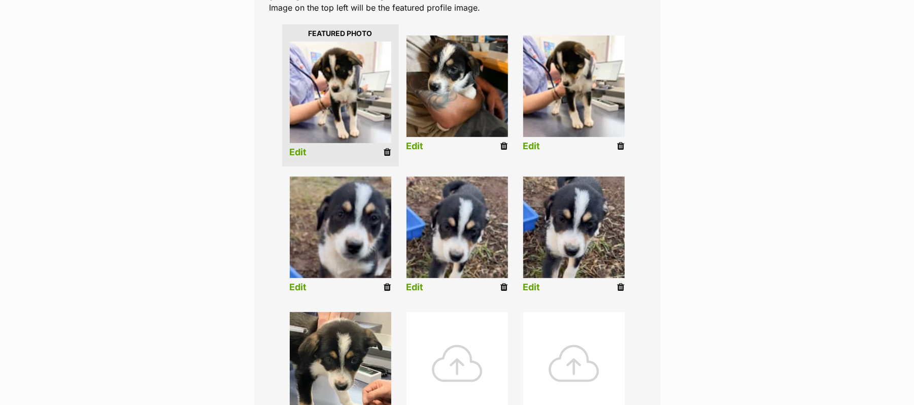
scroll to position [271, 0]
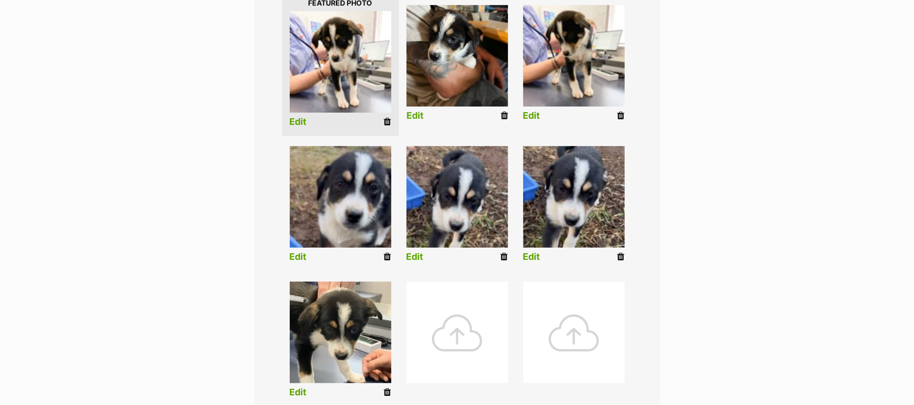
click at [420, 121] on link "Edit" at bounding box center [415, 116] width 17 height 11
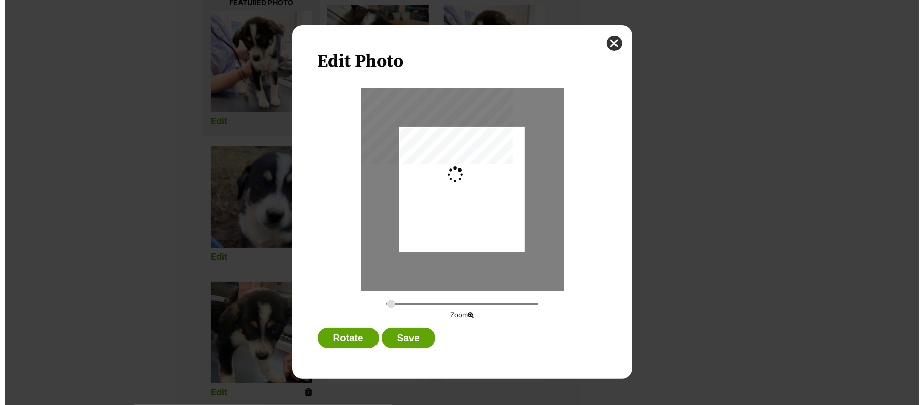
scroll to position [0, 0]
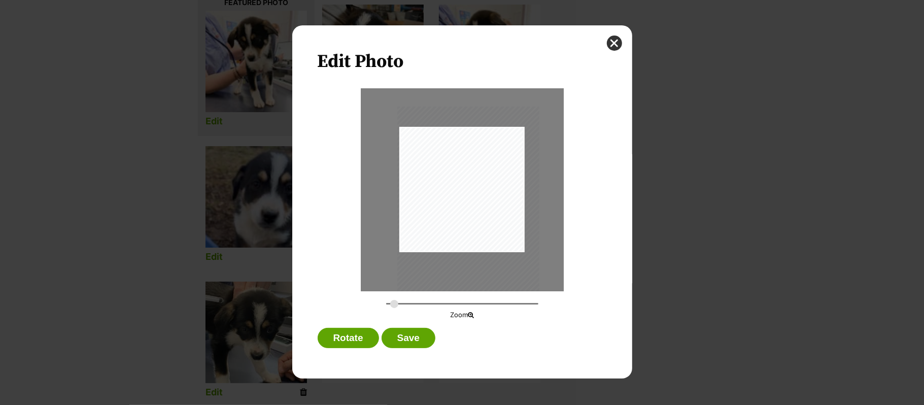
drag, startPoint x: 447, startPoint y: 180, endPoint x: 454, endPoint y: 193, distance: 15.0
click at [451, 191] on div "Dialog Window - Close (Press escape to close)" at bounding box center [468, 201] width 142 height 189
type input "0.3525"
click at [412, 338] on button "Save" at bounding box center [409, 338] width 54 height 20
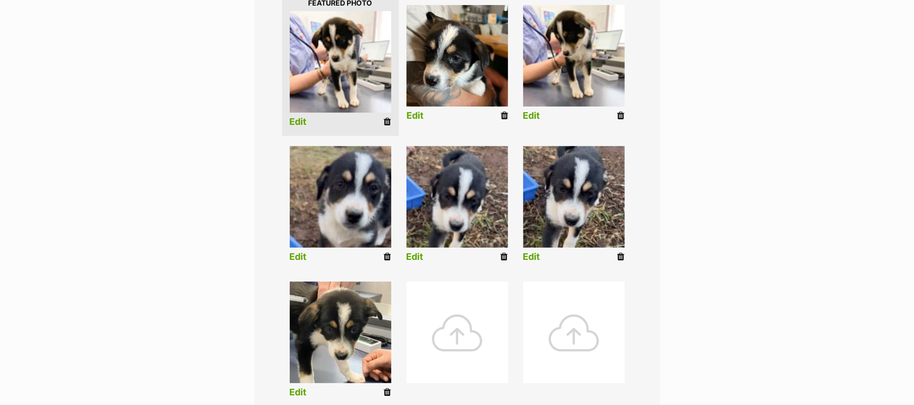
scroll to position [277, 0]
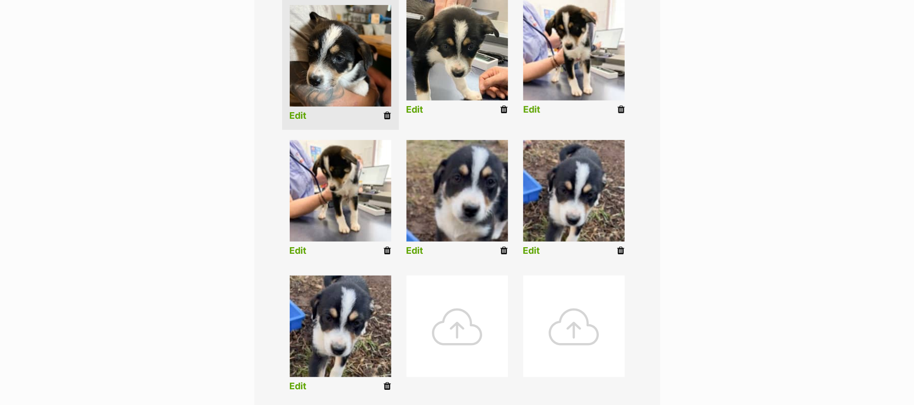
click at [620, 114] on icon at bounding box center [621, 109] width 7 height 9
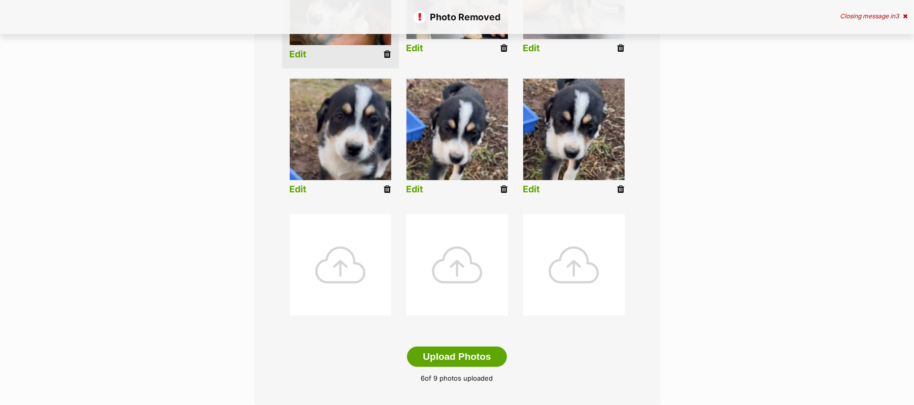
scroll to position [271, 0]
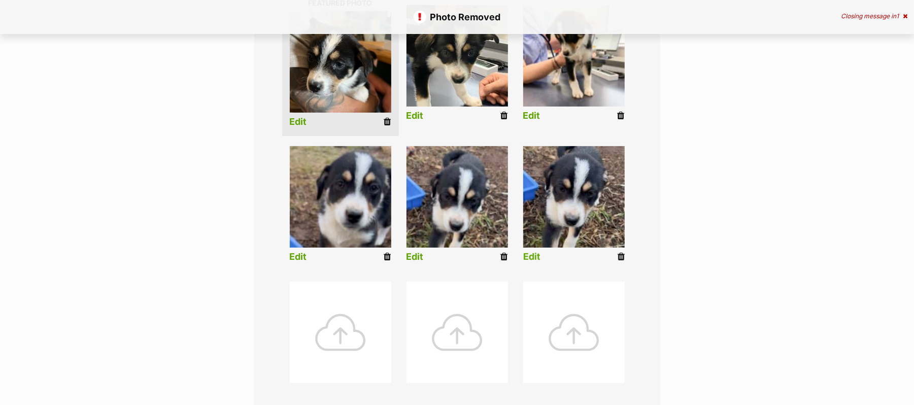
click at [620, 261] on icon at bounding box center [621, 256] width 7 height 9
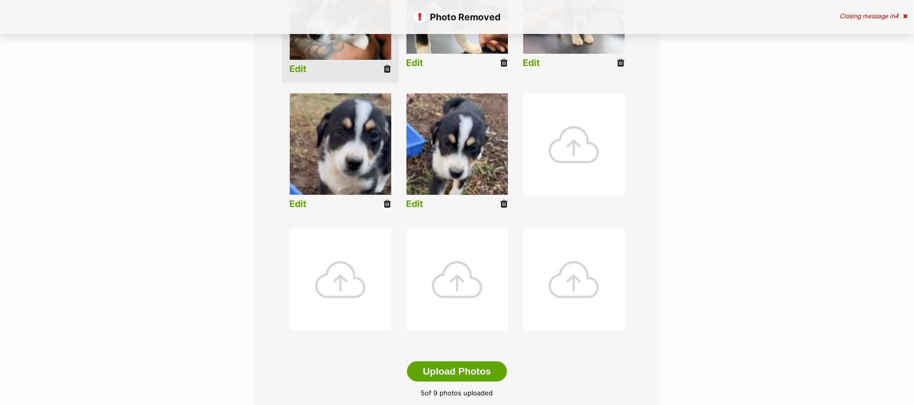
scroll to position [338, 0]
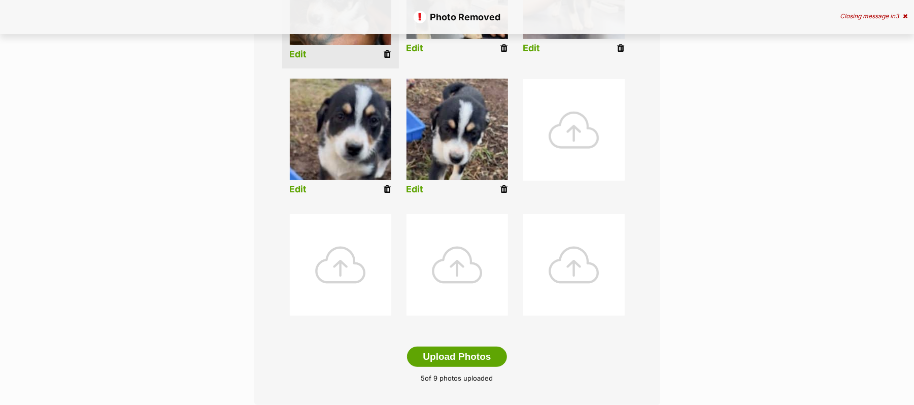
click at [569, 147] on div at bounding box center [574, 130] width 102 height 102
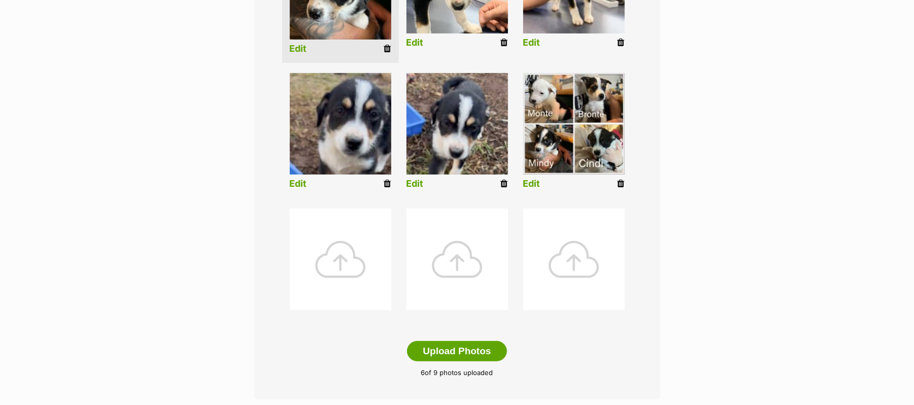
scroll to position [541, 0]
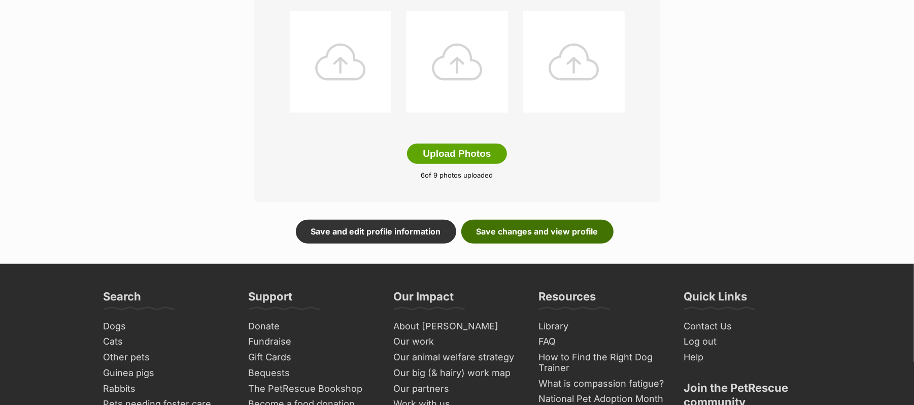
drag, startPoint x: 514, startPoint y: 253, endPoint x: 585, endPoint y: 246, distance: 71.4
click at [515, 243] on link "Save changes and view profile" at bounding box center [537, 231] width 152 height 23
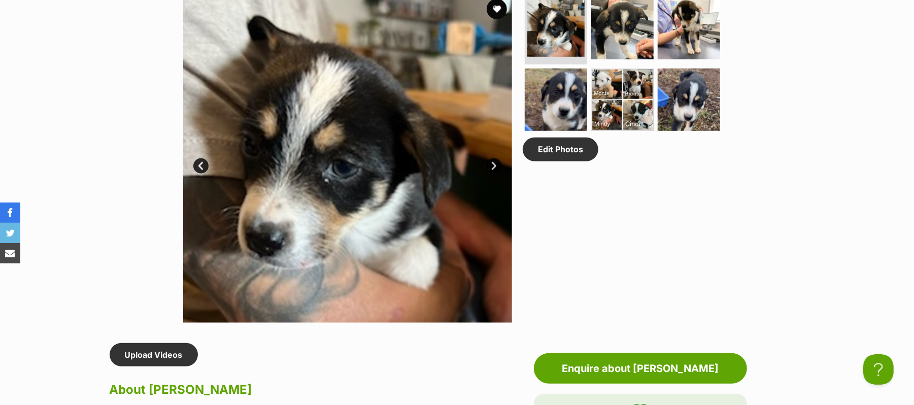
click at [493, 174] on link "Next" at bounding box center [494, 165] width 15 height 15
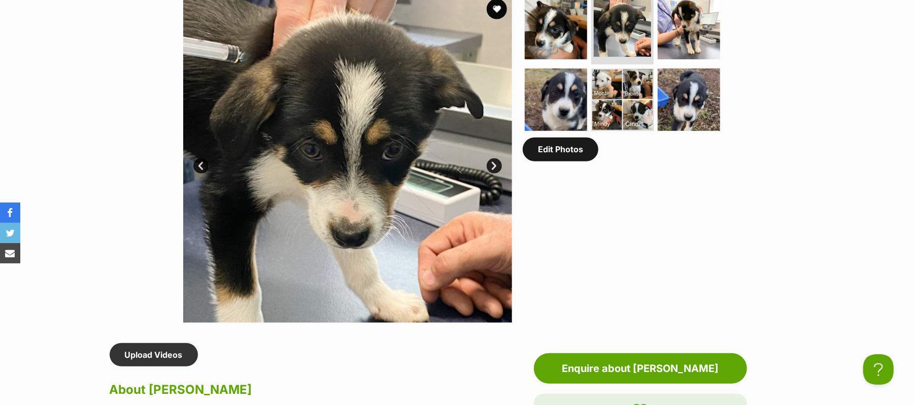
click at [585, 161] on link "Edit Photos" at bounding box center [561, 149] width 76 height 23
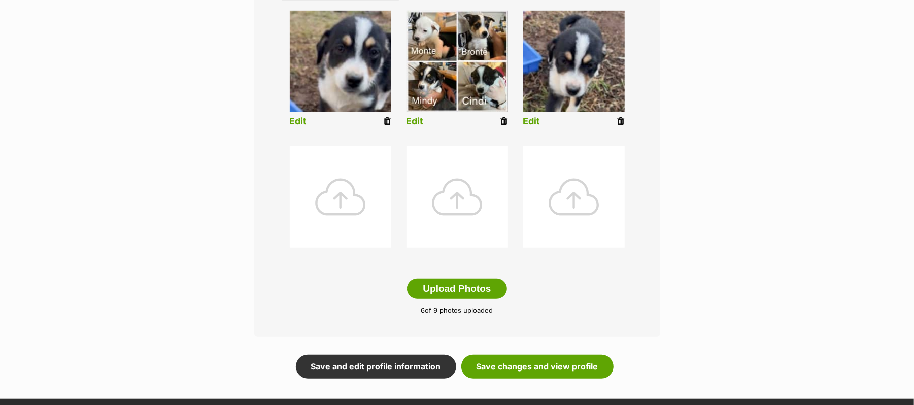
scroll to position [609, 0]
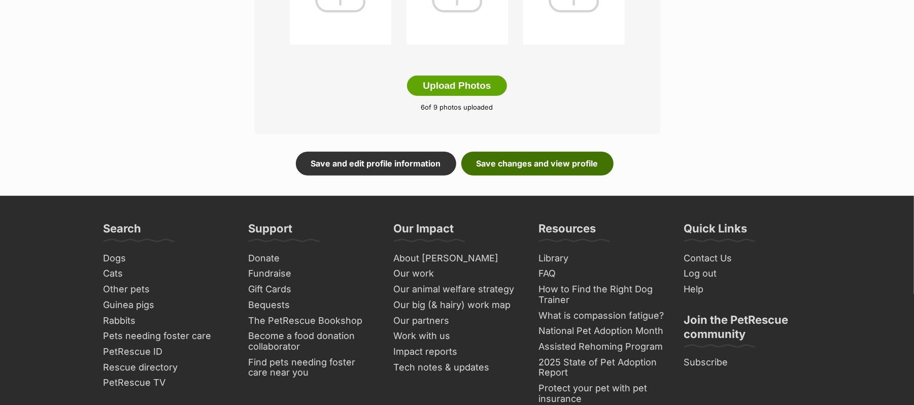
drag, startPoint x: 534, startPoint y: 183, endPoint x: 583, endPoint y: 189, distance: 49.1
click at [533, 175] on link "Save changes and view profile" at bounding box center [537, 163] width 152 height 23
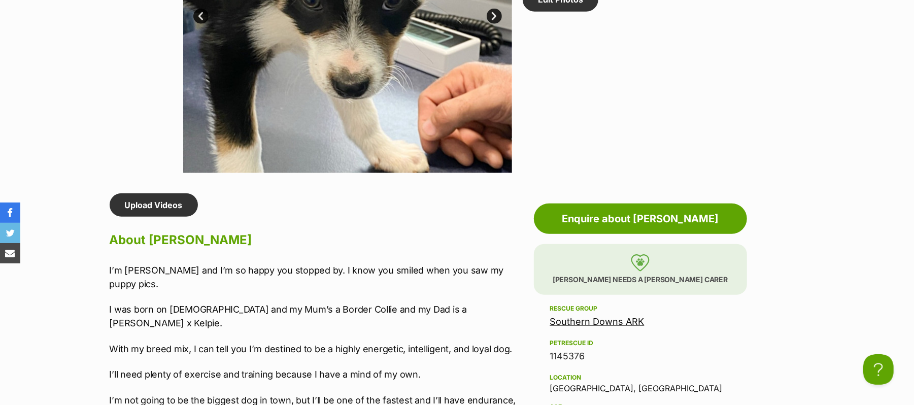
scroll to position [744, 0]
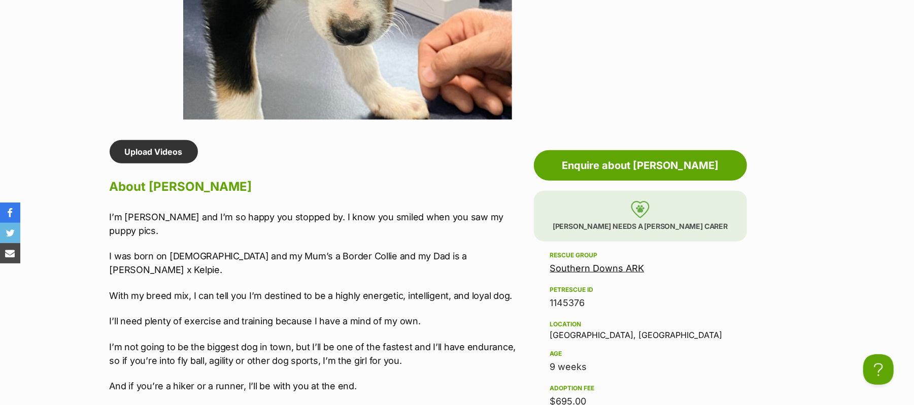
click at [460, 238] on p "I’m [PERSON_NAME] and I’m so happy you stopped by. I know you smiled when you s…" at bounding box center [319, 223] width 419 height 27
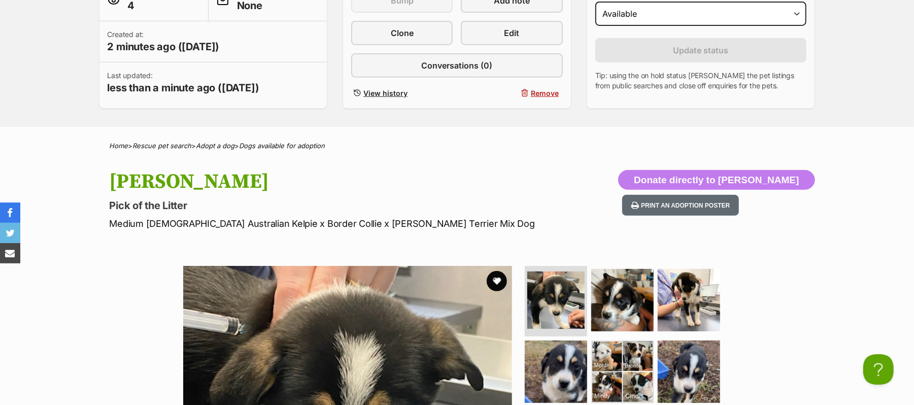
scroll to position [151, 0]
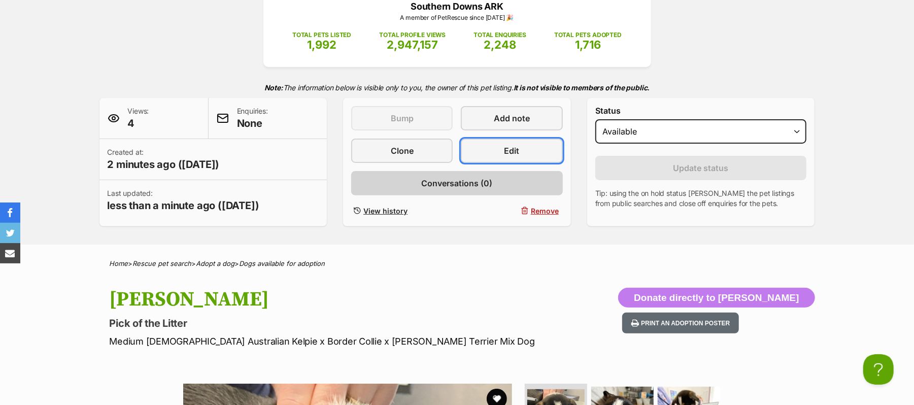
drag, startPoint x: 503, startPoint y: 186, endPoint x: 524, endPoint y: 212, distance: 33.9
click at [505, 157] on span "Edit" at bounding box center [512, 151] width 15 height 12
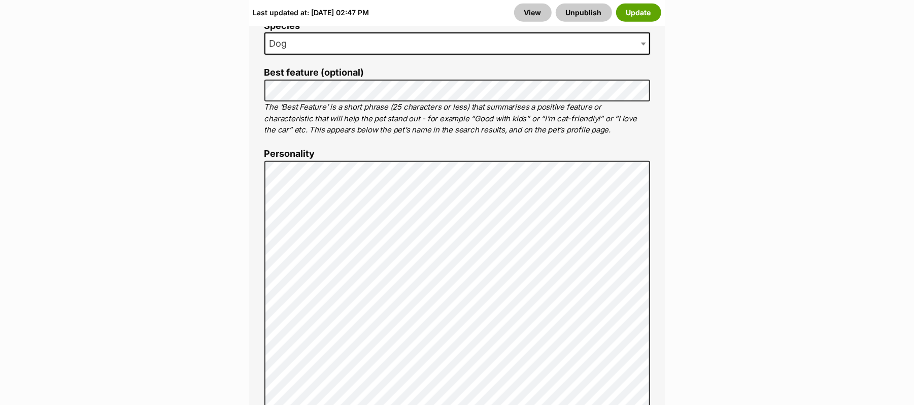
scroll to position [744, 0]
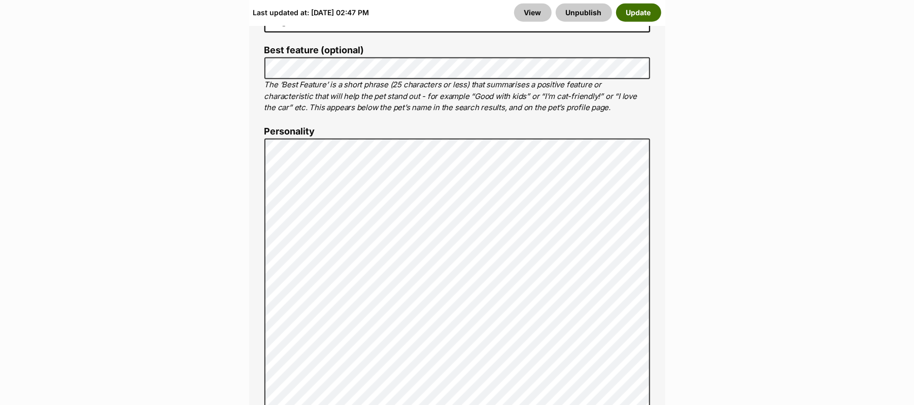
drag, startPoint x: 637, startPoint y: 17, endPoint x: 655, endPoint y: 37, distance: 27.3
click at [638, 17] on button "Update" at bounding box center [638, 13] width 45 height 18
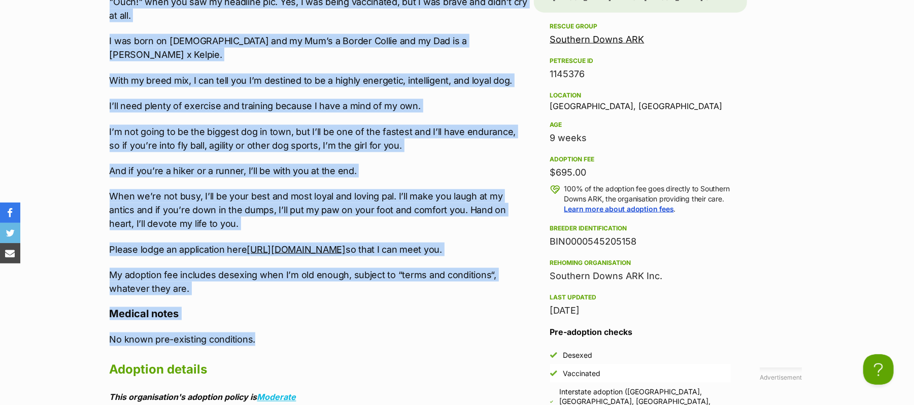
scroll to position [1030, 0]
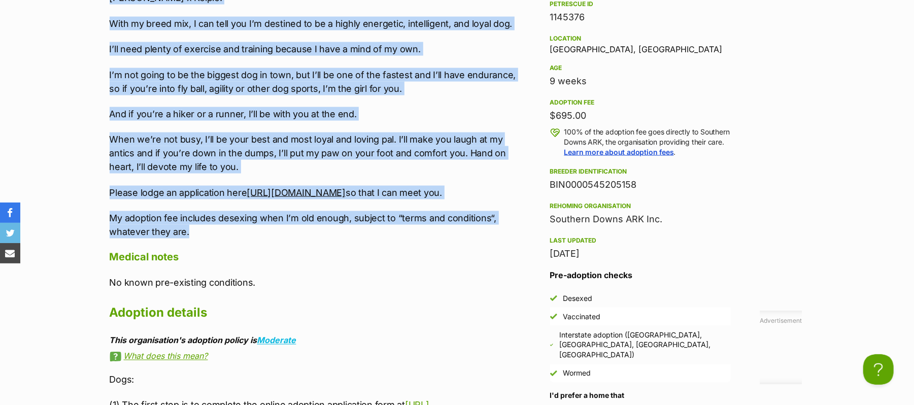
drag, startPoint x: 110, startPoint y: 228, endPoint x: 209, endPoint y: 301, distance: 123.2
click at [209, 239] on div "I’m MINDY and I’m so happy you stopped by. I know you smiled or maybe you said …" at bounding box center [319, 81] width 419 height 314
copy div "I’m MINDY and I’m so happy you stopped by. I know you smiled or maybe you said …"
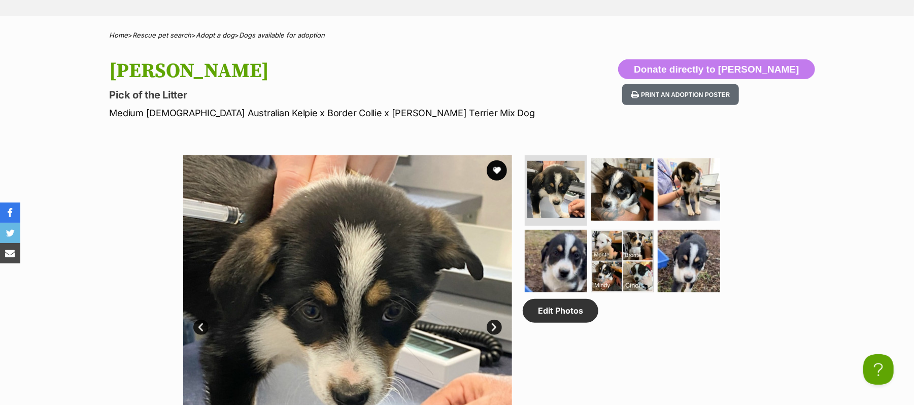
scroll to position [353, 0]
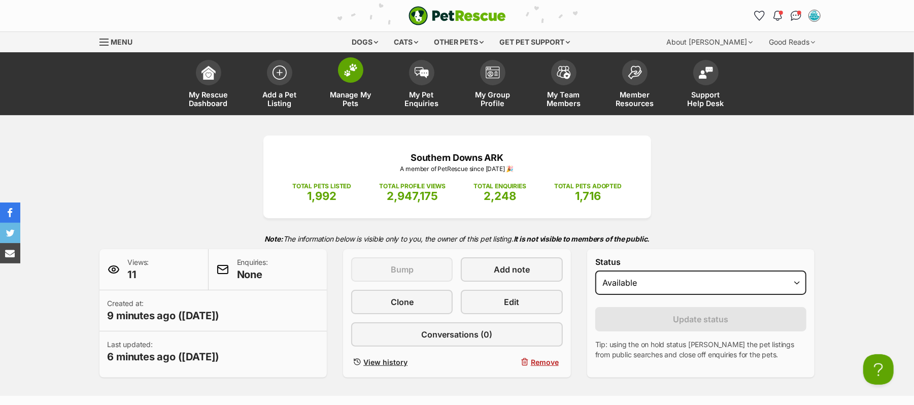
click at [347, 77] on img at bounding box center [351, 69] width 14 height 13
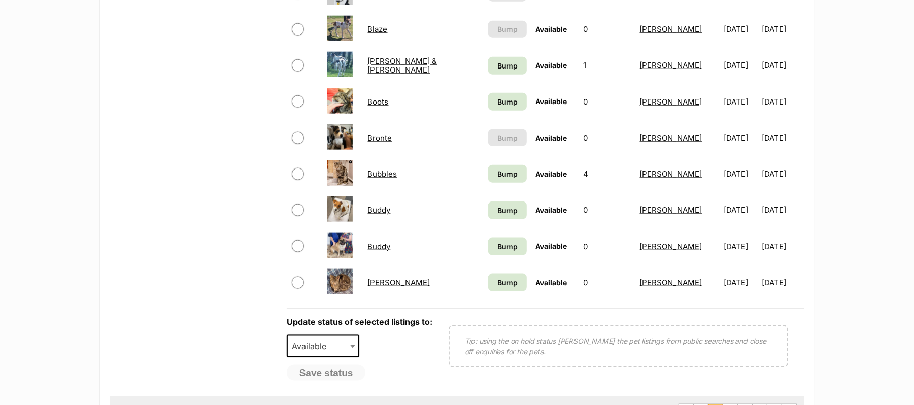
scroll to position [947, 0]
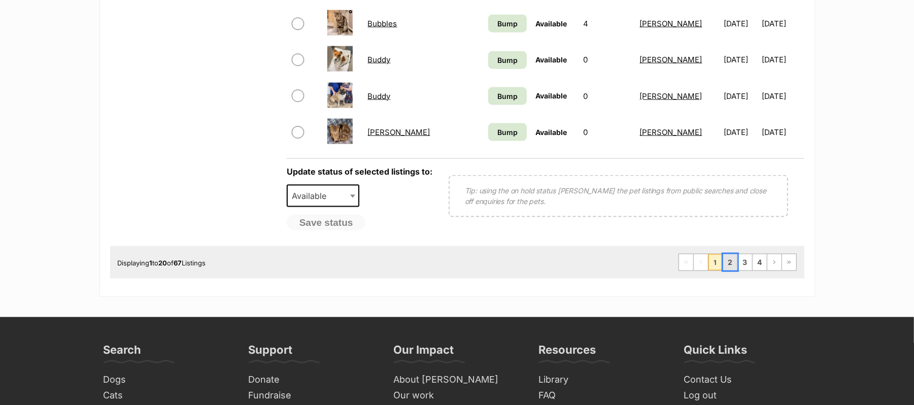
click at [723, 271] on link "2" at bounding box center [730, 262] width 14 height 16
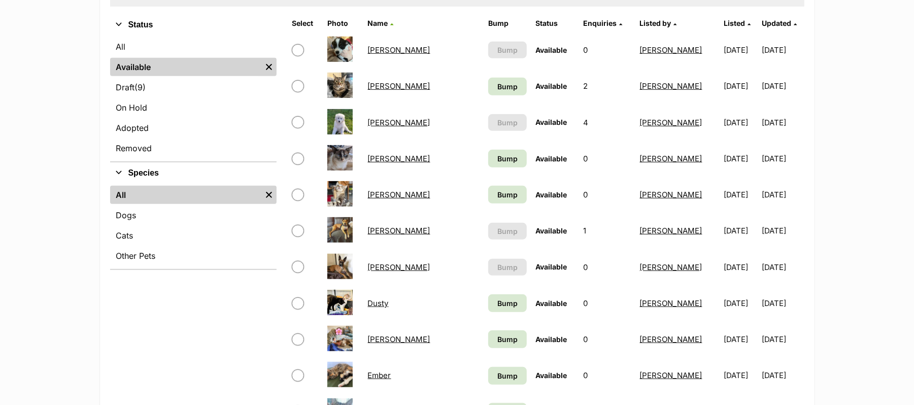
scroll to position [338, 0]
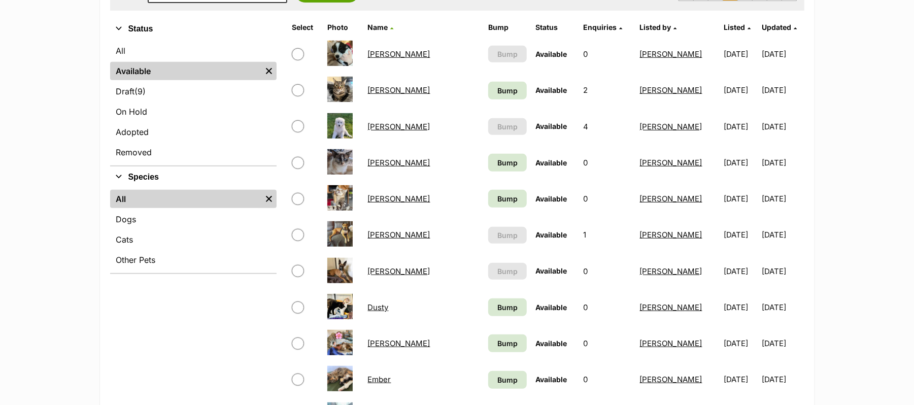
click at [378, 59] on link "[PERSON_NAME]" at bounding box center [399, 54] width 62 height 10
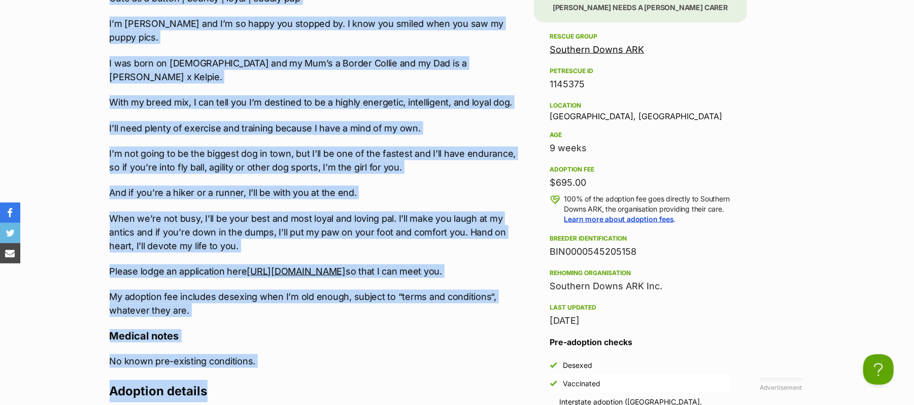
scroll to position [1033, 0]
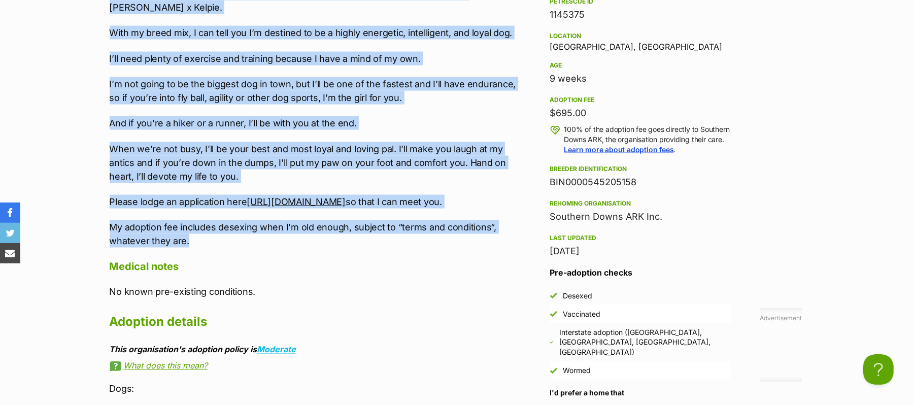
drag, startPoint x: 110, startPoint y: 281, endPoint x: 196, endPoint y: 297, distance: 87.7
click at [196, 248] on div "Cute as a button | bouncy | loyal | cuddly pup I’m [PERSON_NAME] and I’m so hap…" at bounding box center [319, 85] width 419 height 326
copy div "Lore ip d sitame | consec | adipi | elitse doe T’i UTLAB etd M’a en admin ven q…"
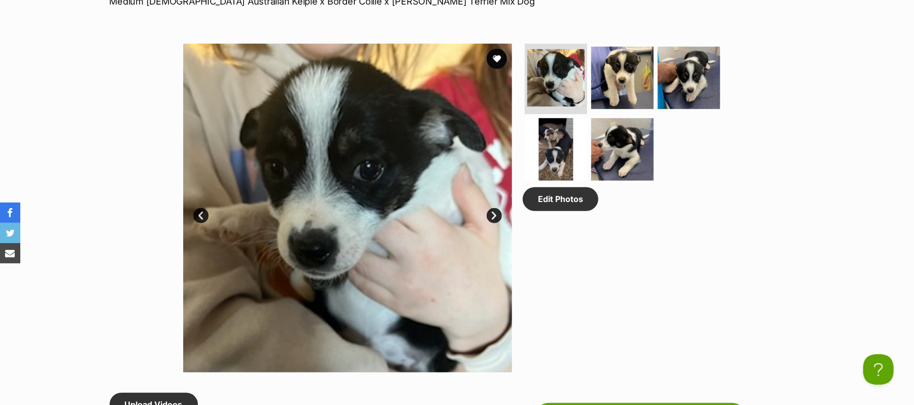
scroll to position [0, 0]
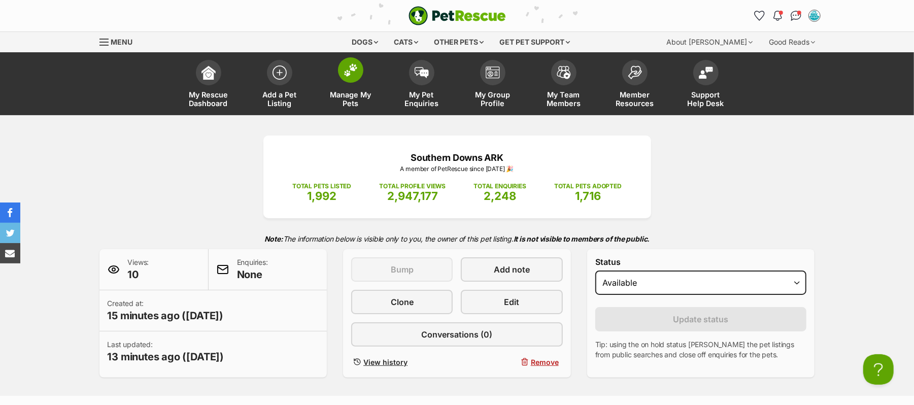
click at [346, 83] on span at bounding box center [350, 69] width 25 height 25
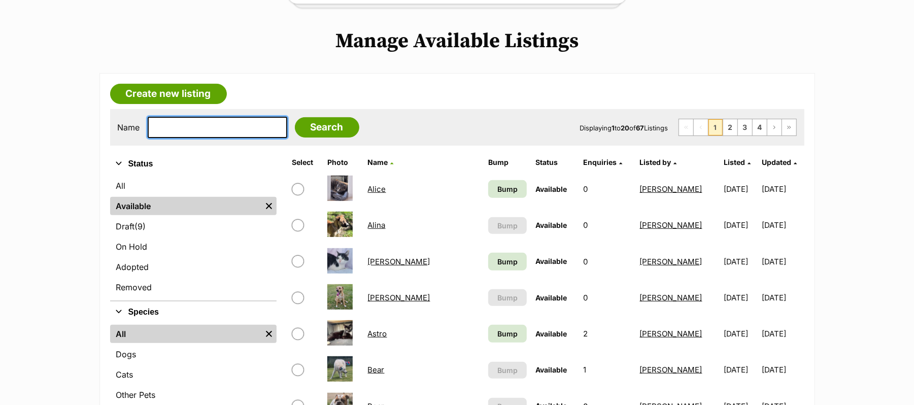
click at [198, 138] on input "text" at bounding box center [218, 127] width 140 height 21
type input "Buddy"
click at [295, 117] on input "Search" at bounding box center [327, 127] width 64 height 20
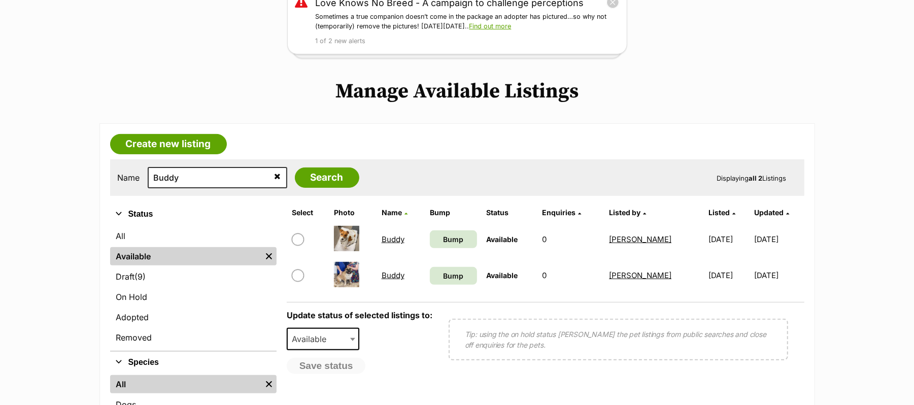
scroll to position [203, 0]
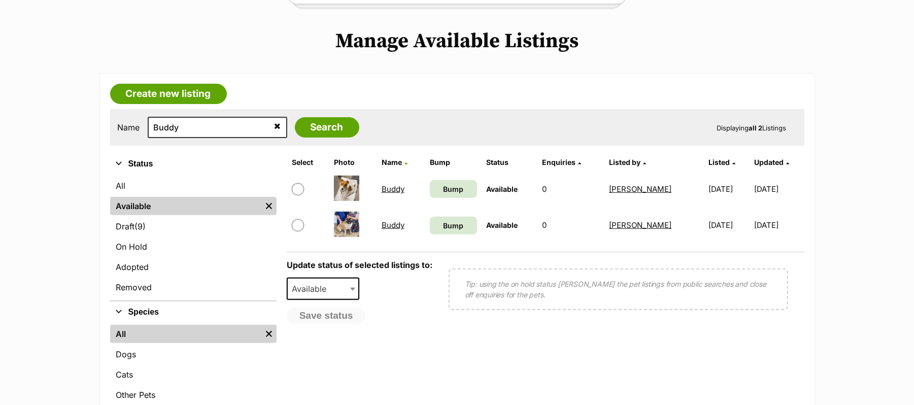
click at [391, 194] on link "Buddy" at bounding box center [393, 189] width 23 height 10
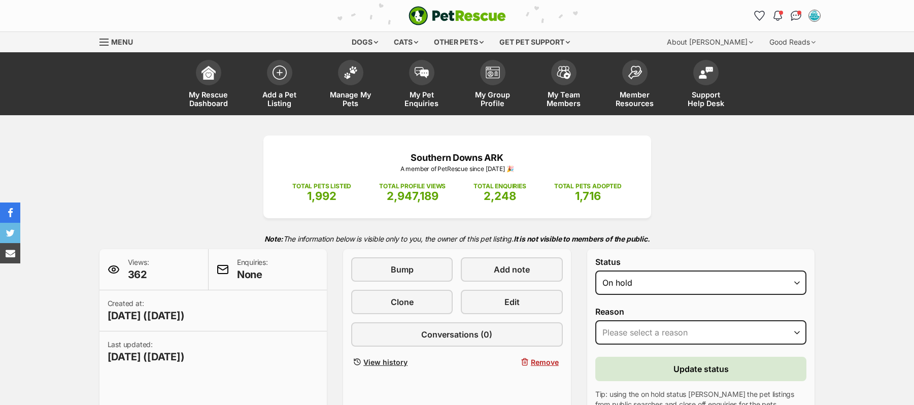
select select "on_hold"
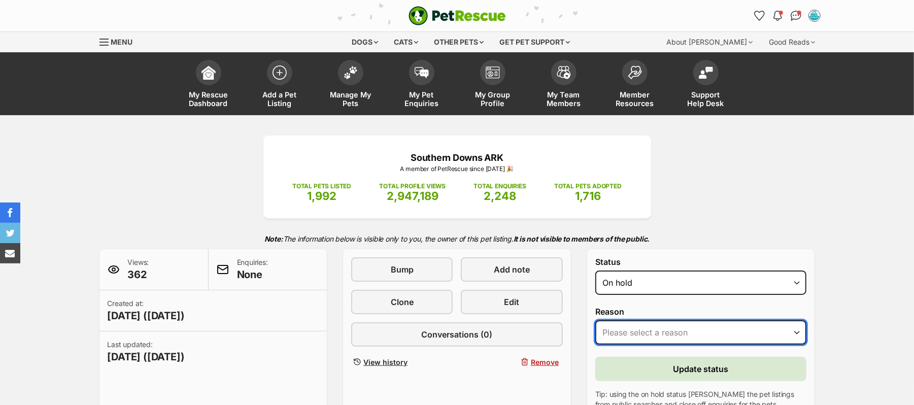
click at [794, 345] on select "Please select a reason Medical reasons Reviewing applications Adoption pending …" at bounding box center [701, 332] width 212 height 24
select select "reviewing_applications"
click at [600, 345] on select "Please select a reason Medical reasons Reviewing applications Adoption pending …" at bounding box center [701, 332] width 212 height 24
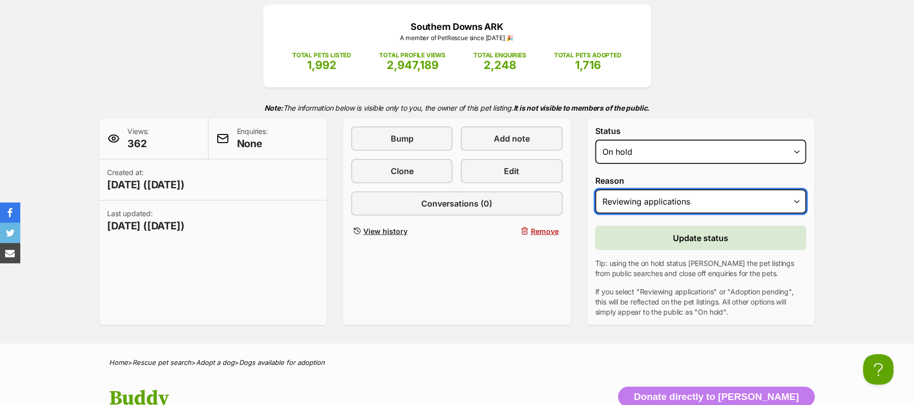
scroll to position [135, 0]
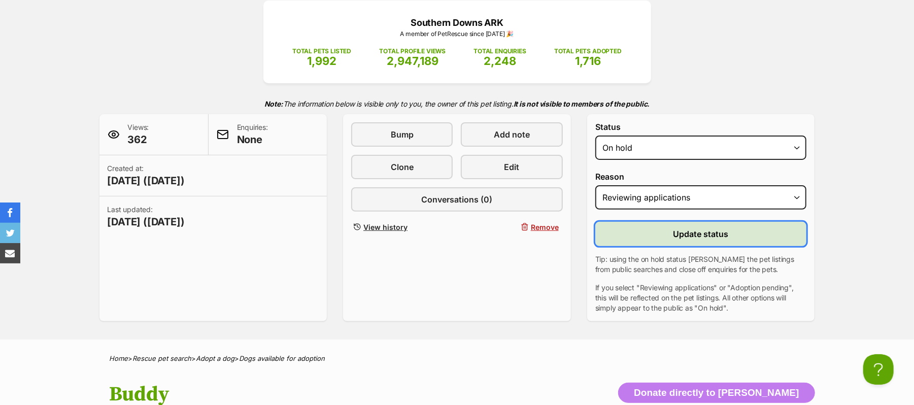
click at [684, 240] on span "Update status" at bounding box center [701, 234] width 55 height 12
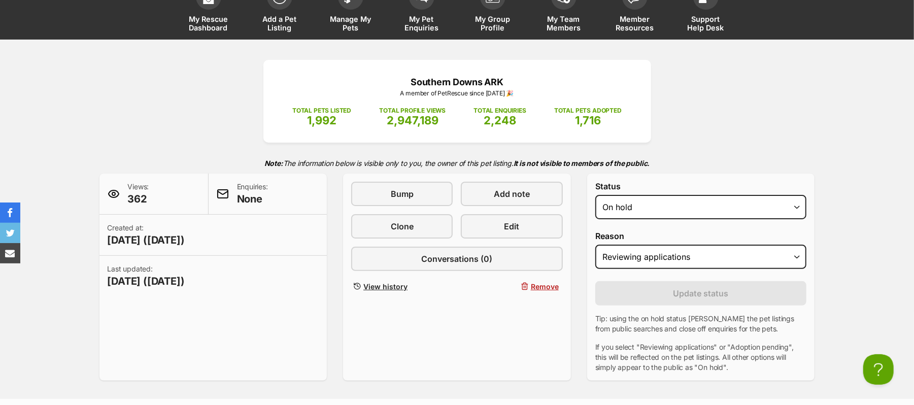
scroll to position [0, 0]
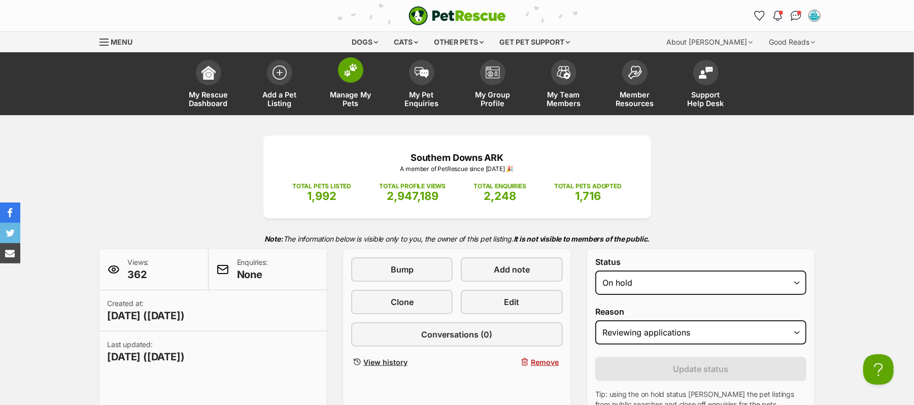
click at [352, 74] on img at bounding box center [351, 69] width 14 height 13
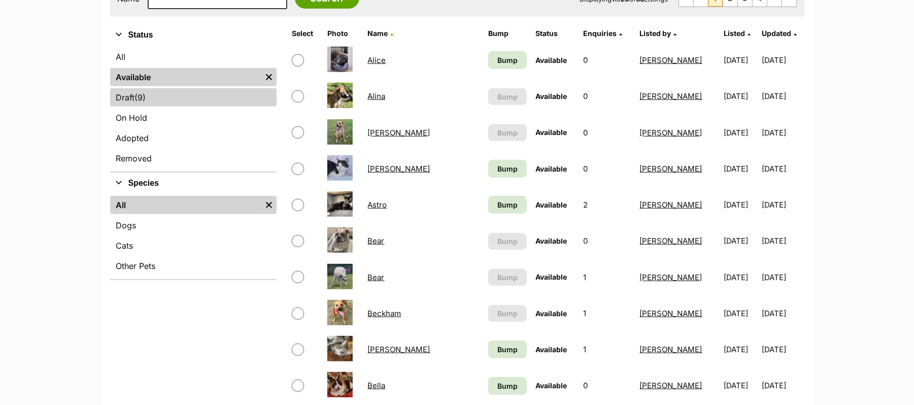
scroll to position [338, 0]
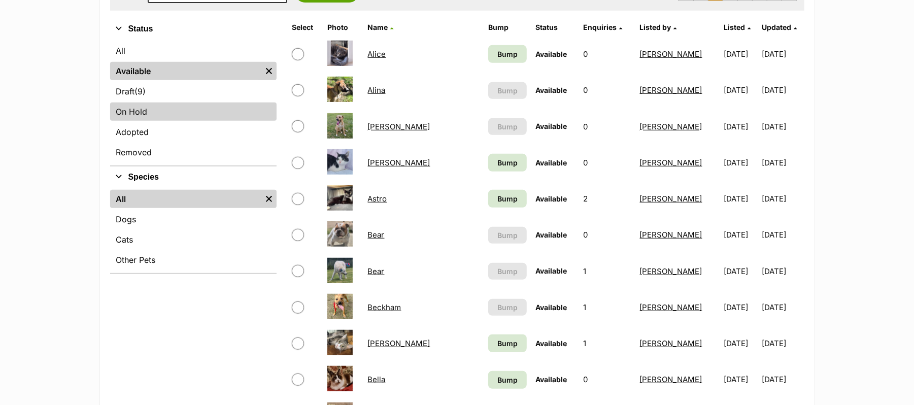
click at [141, 121] on link "On Hold" at bounding box center [193, 112] width 167 height 18
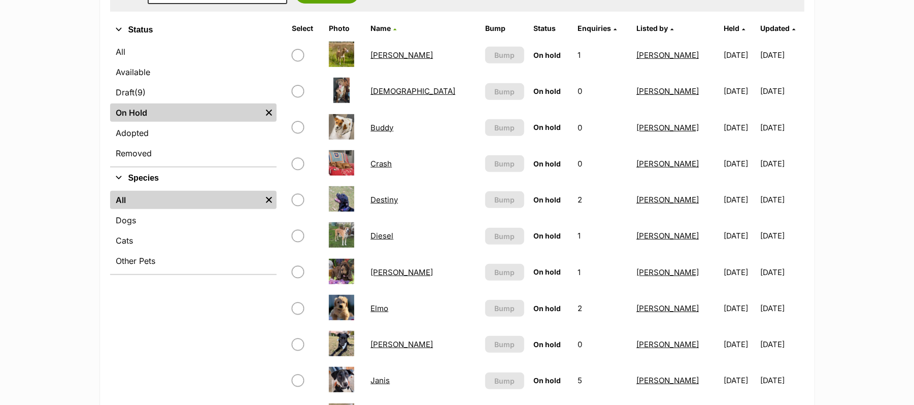
scroll to position [338, 0]
click at [394, 59] on link "[PERSON_NAME]" at bounding box center [402, 54] width 62 height 10
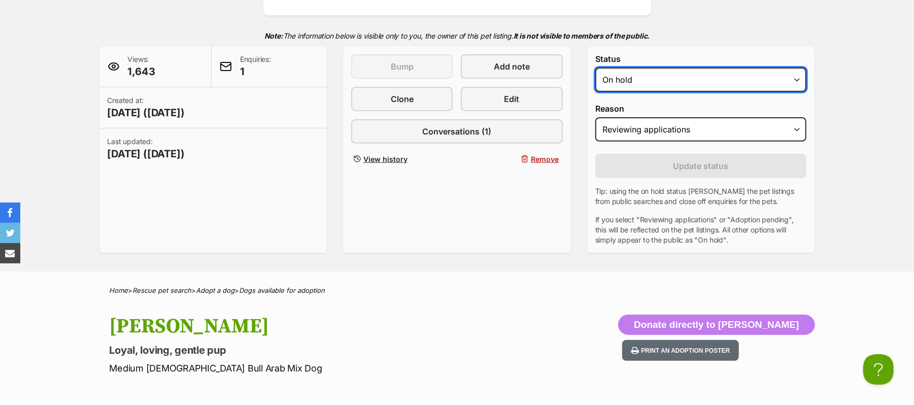
click at [795, 92] on select "Draft - not available as listing has enquires Available On hold Adopted" at bounding box center [701, 80] width 212 height 24
select select "rehomed"
click at [600, 92] on select "Draft - not available as listing has enquires Available On hold Adopted" at bounding box center [701, 80] width 212 height 24
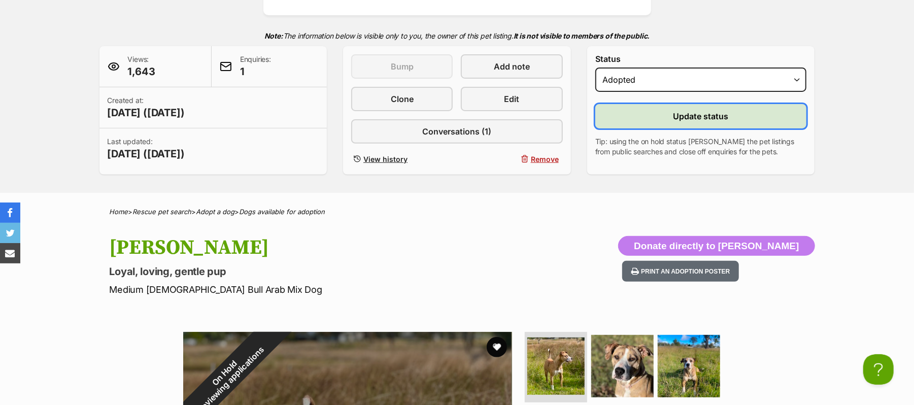
click at [707, 122] on span "Update status" at bounding box center [701, 116] width 55 height 12
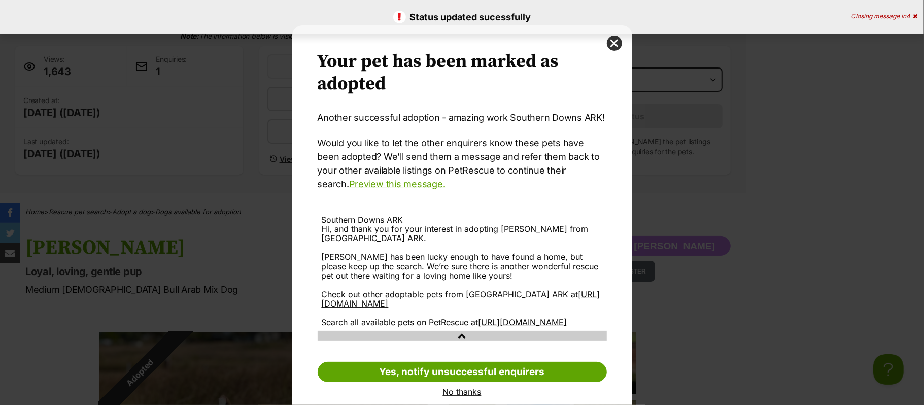
scroll to position [27, 0]
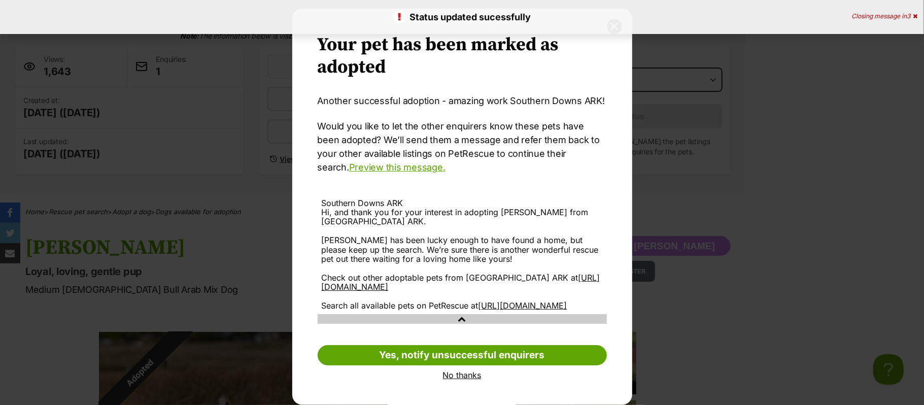
click at [453, 373] on link "No thanks" at bounding box center [462, 375] width 289 height 9
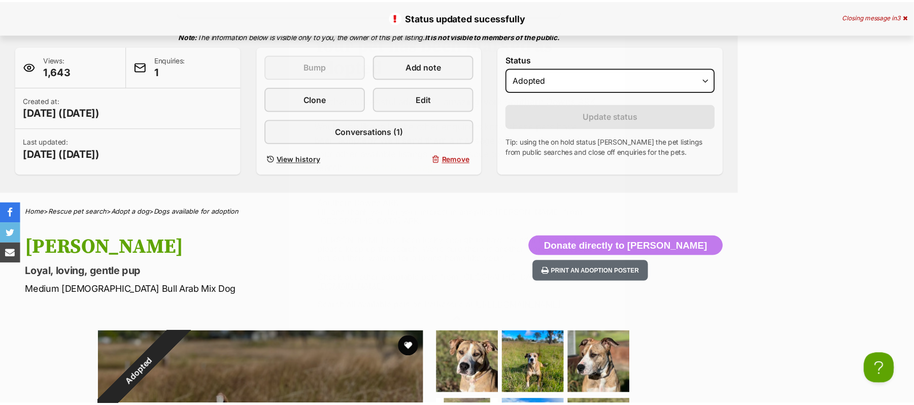
scroll to position [203, 0]
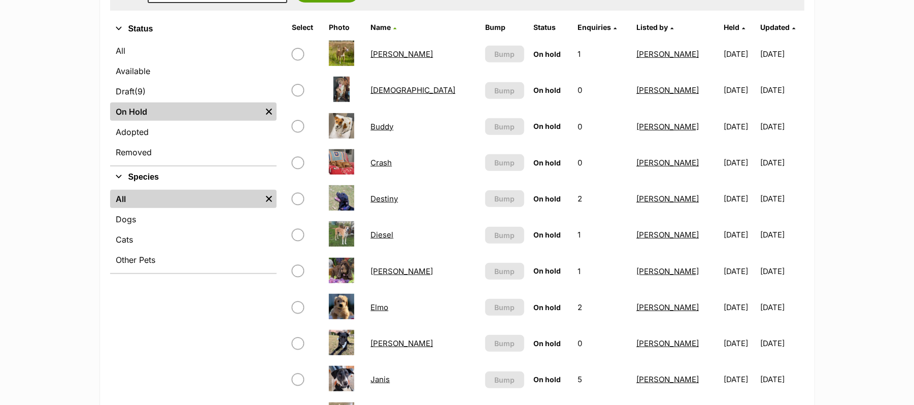
click at [393, 59] on link "Adeline" at bounding box center [402, 54] width 62 height 10
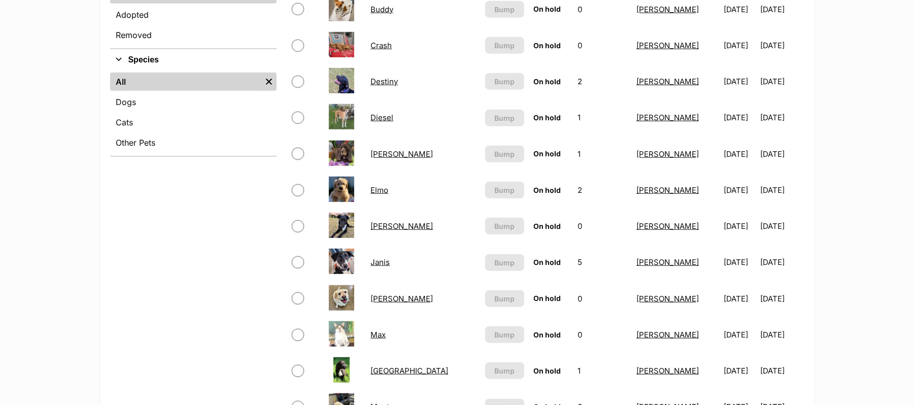
scroll to position [474, 0]
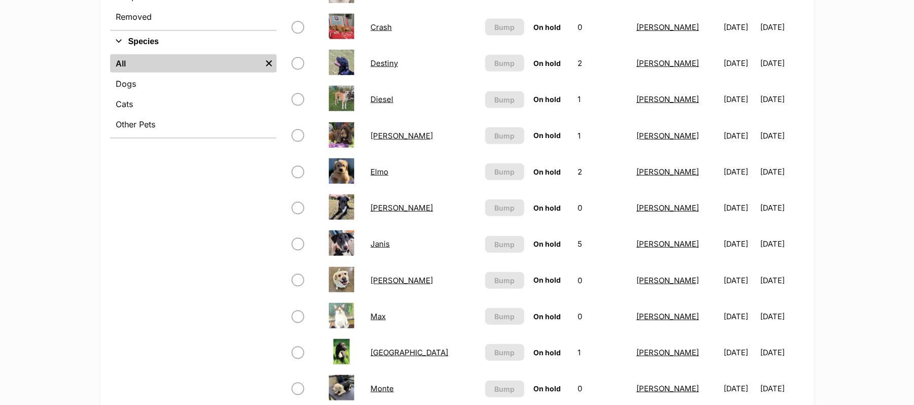
click at [389, 68] on link "Destiny" at bounding box center [384, 63] width 27 height 10
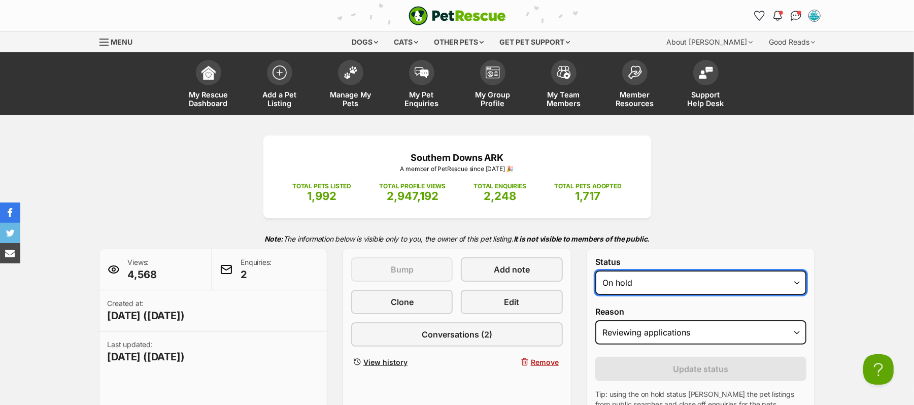
click at [792, 295] on select "Draft - not available as listing has enquires Available On hold Adopted" at bounding box center [701, 283] width 212 height 24
select select "active"
click at [600, 295] on select "Draft - not available as listing has enquires Available On hold Adopted" at bounding box center [701, 283] width 212 height 24
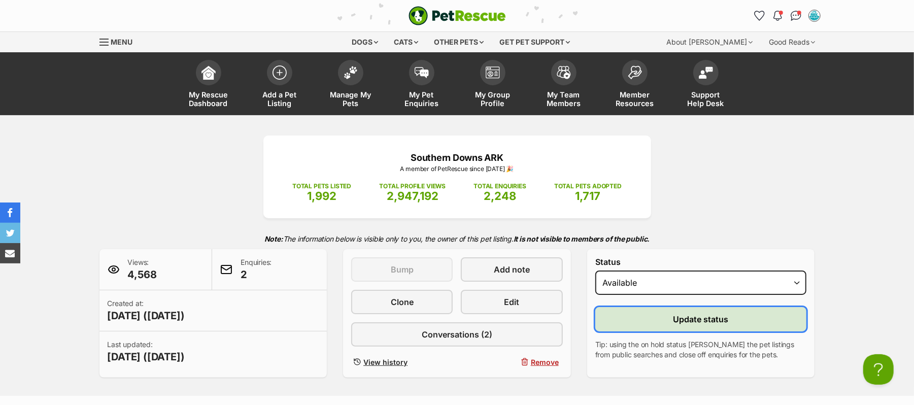
click at [688, 325] on span "Update status" at bounding box center [701, 319] width 55 height 12
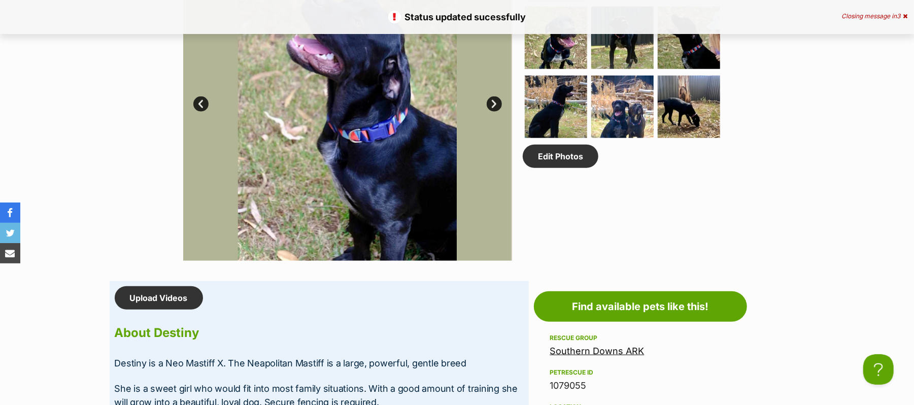
scroll to position [609, 0]
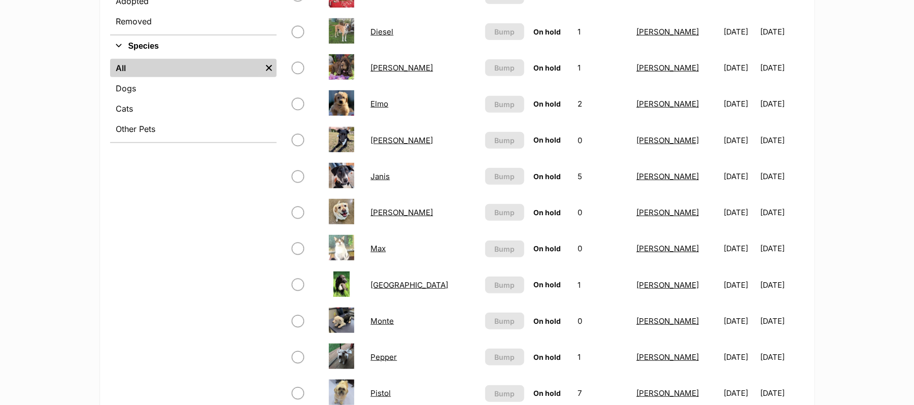
click at [383, 73] on link "[PERSON_NAME]" at bounding box center [402, 68] width 62 height 10
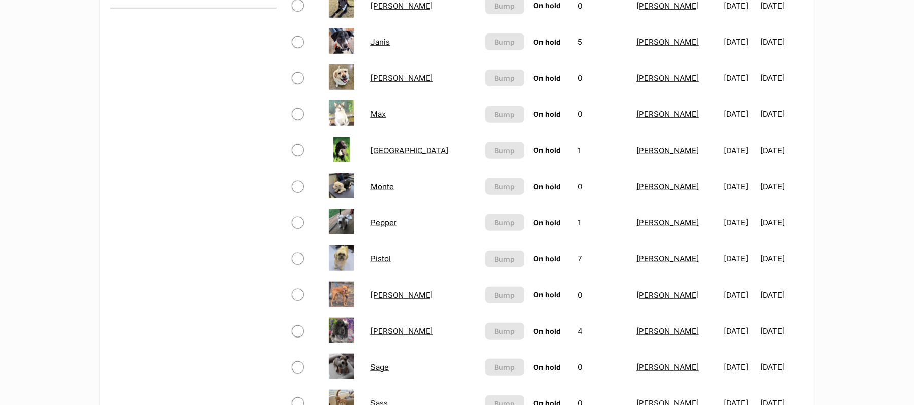
scroll to position [604, 0]
click at [385, 46] on link "Janis" at bounding box center [380, 42] width 19 height 10
click at [386, 82] on link "[PERSON_NAME]" at bounding box center [402, 78] width 62 height 10
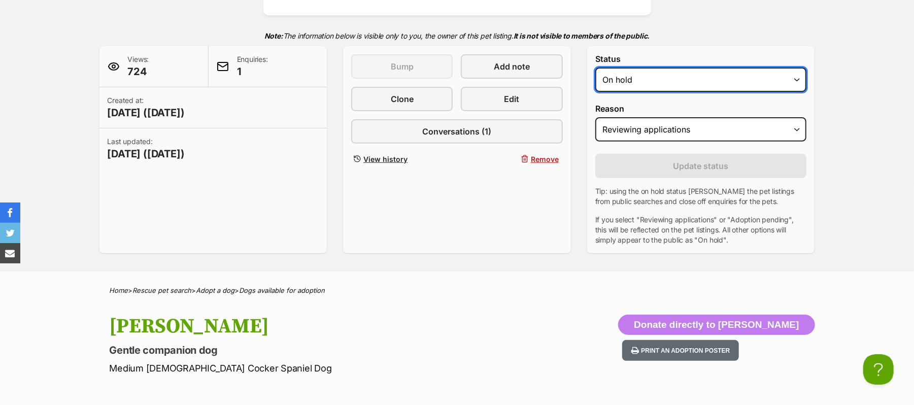
click at [795, 92] on select "Draft - not available as listing has enquires Available On hold Adopted" at bounding box center [701, 80] width 212 height 24
select select "rehomed"
click at [600, 92] on select "Draft - not available as listing has enquires Available On hold Adopted" at bounding box center [701, 80] width 212 height 24
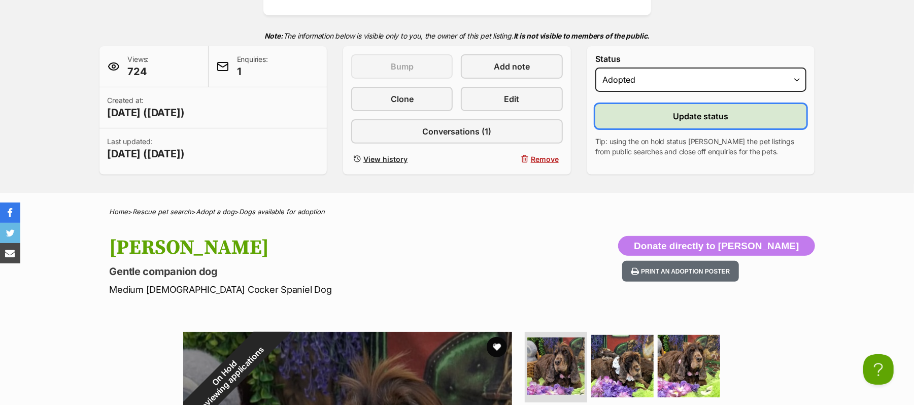
click at [717, 122] on span "Update status" at bounding box center [701, 116] width 55 height 12
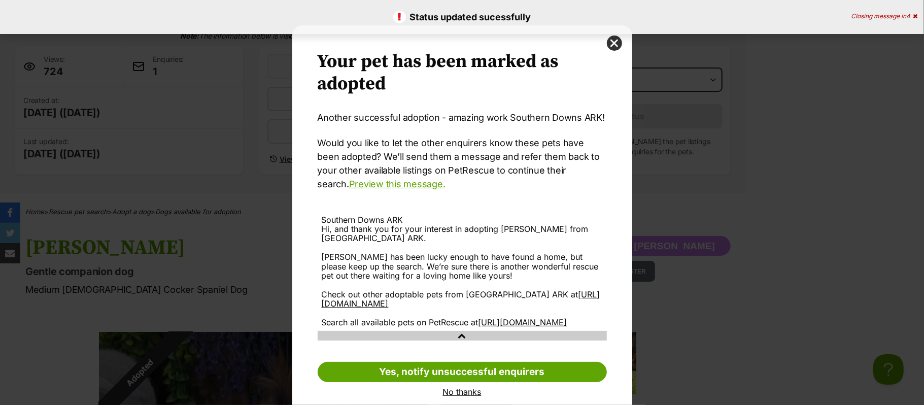
click at [459, 396] on link "No thanks" at bounding box center [462, 391] width 289 height 9
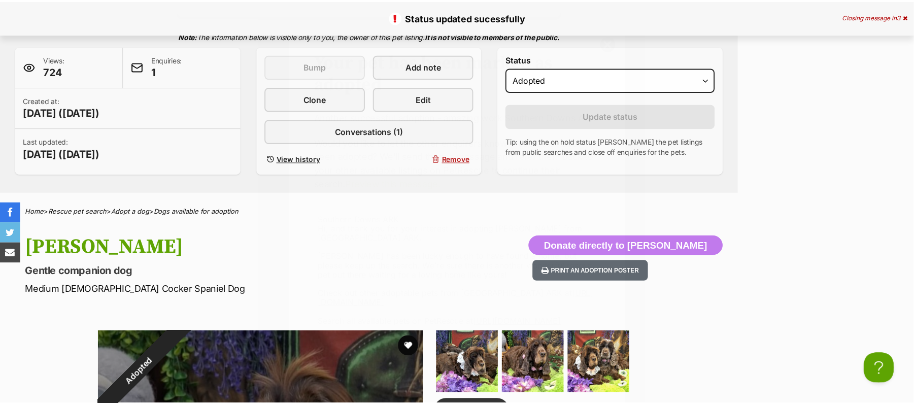
scroll to position [203, 0]
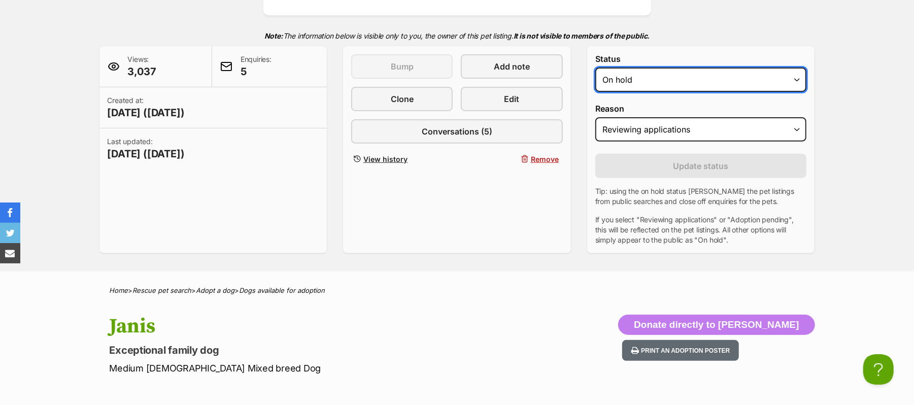
click at [796, 92] on select "Draft - not available as listing has enquires Available On hold Adopted" at bounding box center [701, 80] width 212 height 24
select select "rehomed"
click at [600, 92] on select "Draft - not available as listing has enquires Available On hold Adopted" at bounding box center [701, 80] width 212 height 24
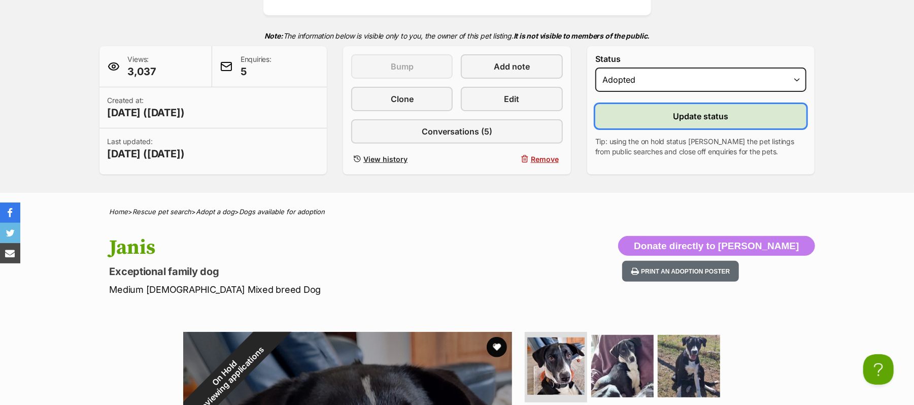
click at [712, 122] on span "Update status" at bounding box center [701, 116] width 55 height 12
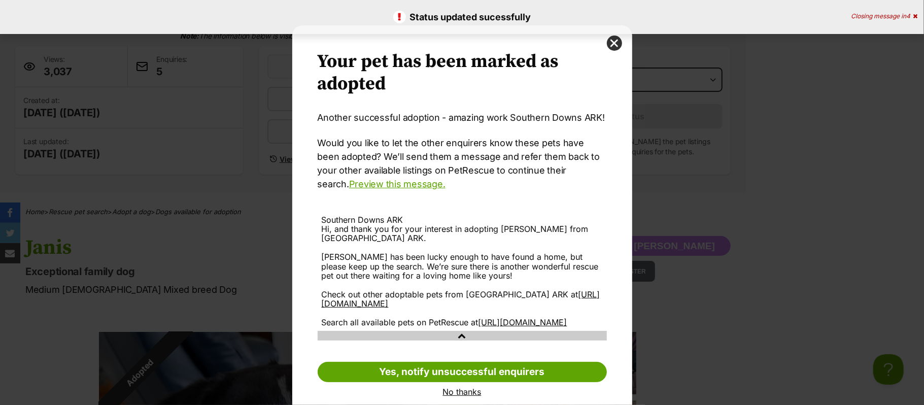
click at [462, 396] on link "No thanks" at bounding box center [462, 391] width 289 height 9
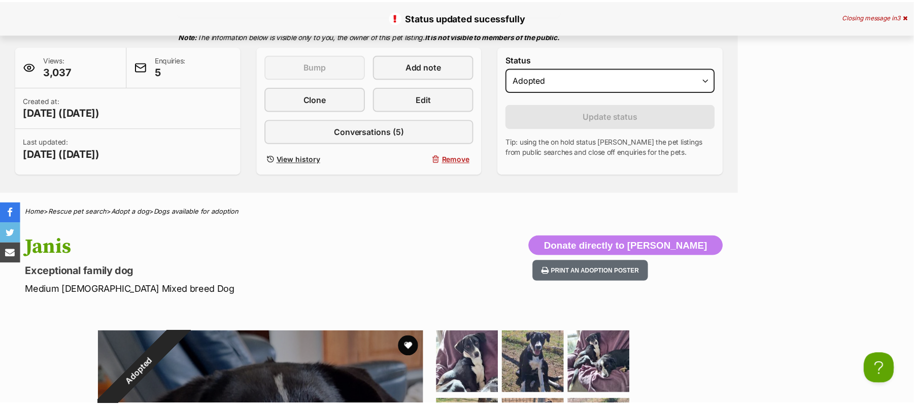
scroll to position [203, 0]
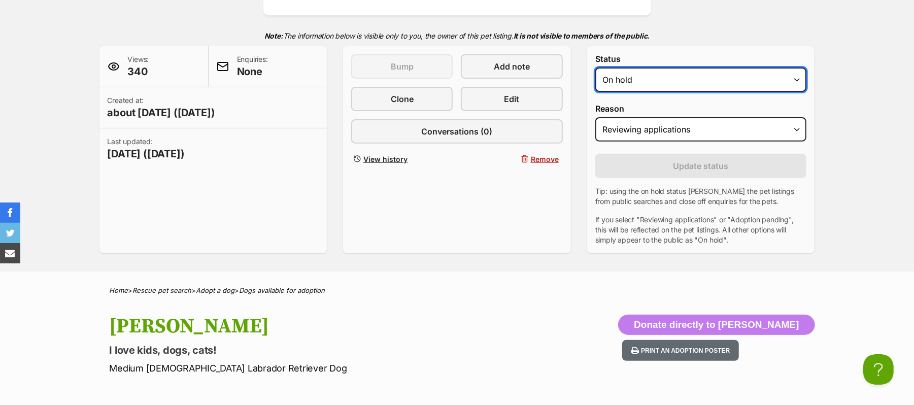
click at [794, 92] on select "Draft Available On hold Adopted" at bounding box center [701, 80] width 212 height 24
select select "rehomed"
click at [600, 92] on select "Draft Available On hold Adopted" at bounding box center [701, 80] width 212 height 24
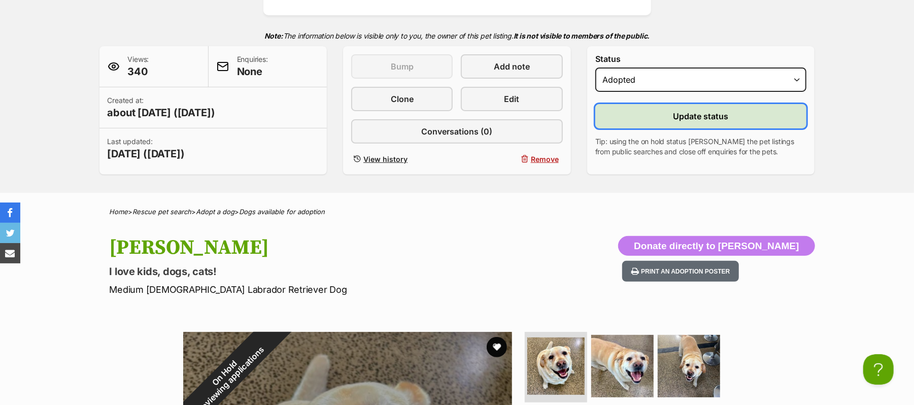
click at [721, 122] on span "Update status" at bounding box center [701, 116] width 55 height 12
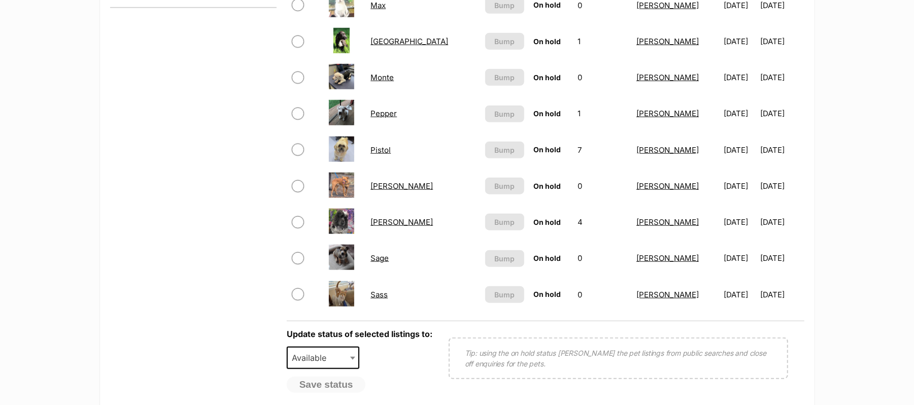
scroll to position [672, 0]
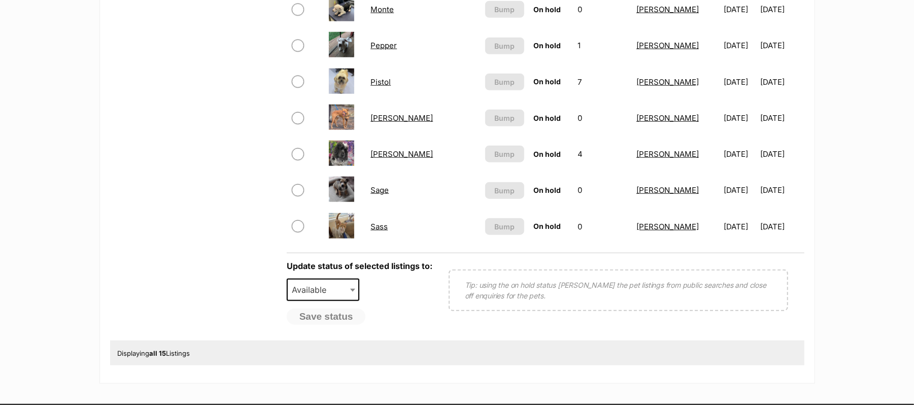
click at [390, 87] on link "Pistol" at bounding box center [381, 82] width 20 height 10
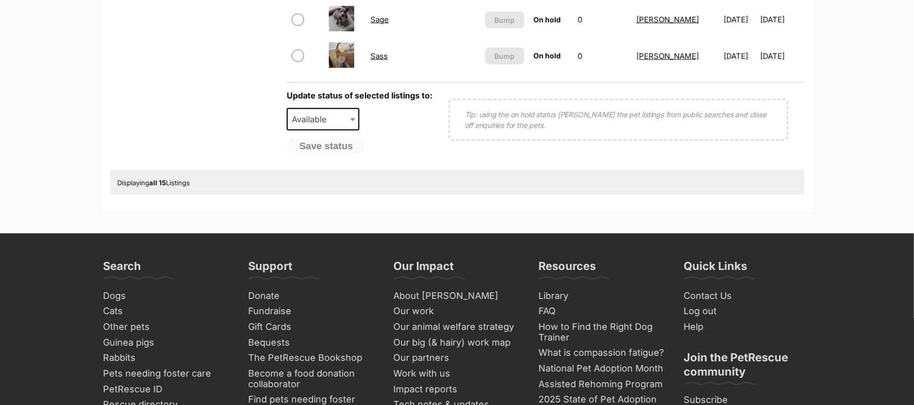
scroll to position [875, 0]
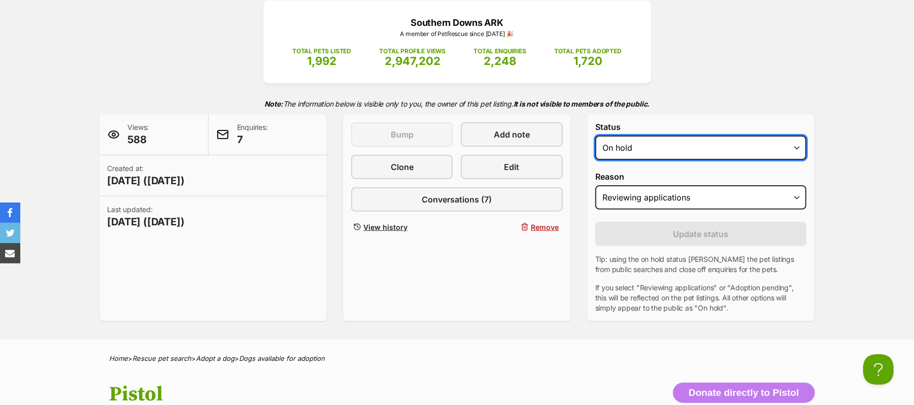
click at [796, 160] on select "Draft - not available as listing has enquires Available On hold Adopted" at bounding box center [701, 148] width 212 height 24
select select "rehomed"
click at [600, 160] on select "Draft - not available as listing has enquires Available On hold Adopted" at bounding box center [701, 148] width 212 height 24
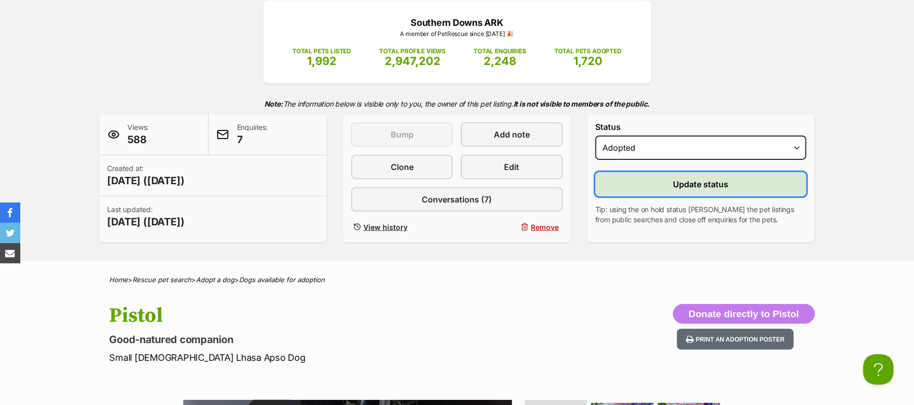
click at [729, 190] on span "Update status" at bounding box center [701, 184] width 55 height 12
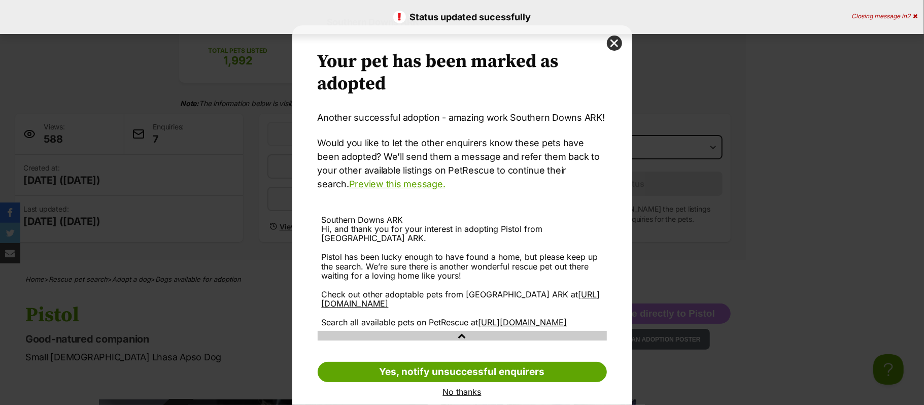
click at [467, 396] on link "No thanks" at bounding box center [462, 391] width 289 height 9
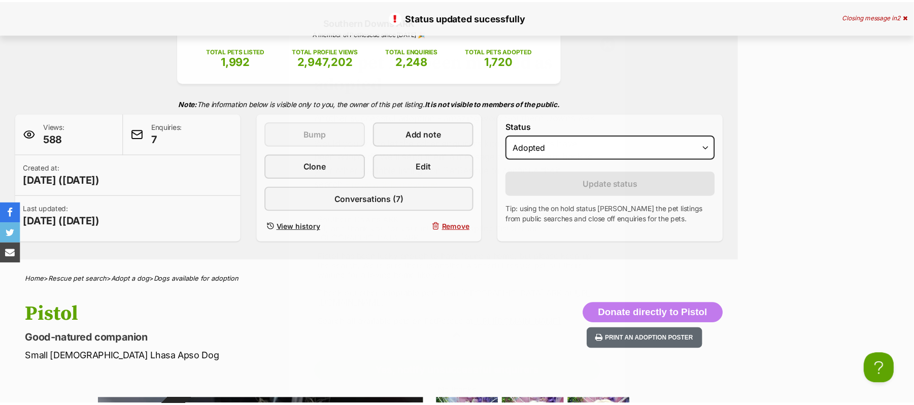
scroll to position [135, 0]
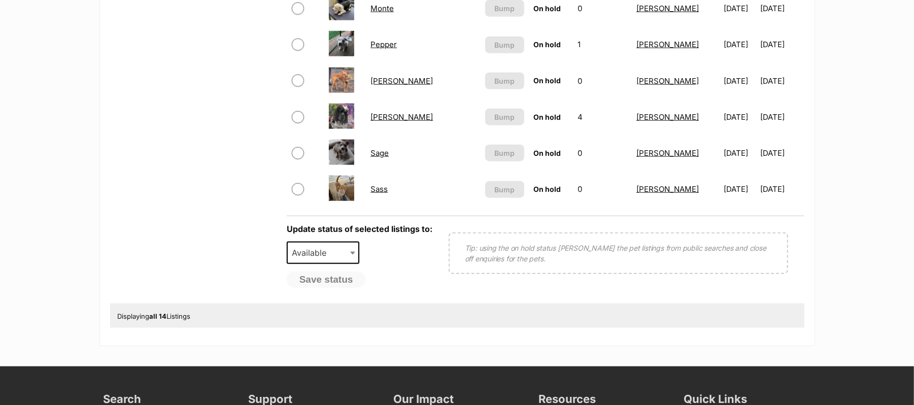
scroll to position [672, 0]
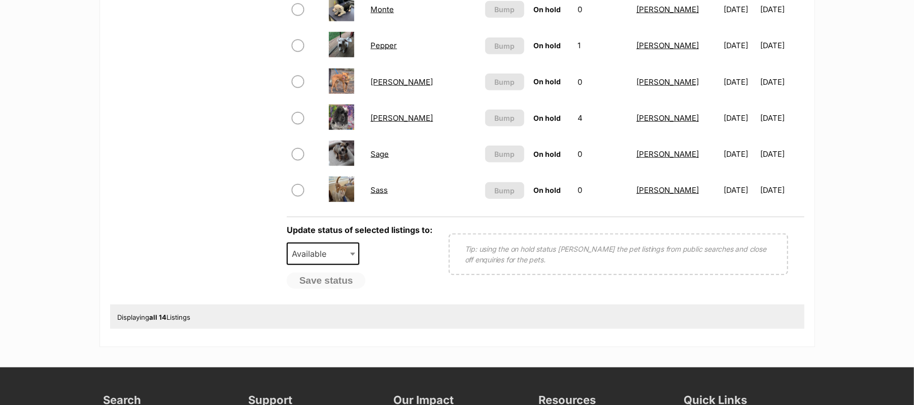
click at [384, 123] on link "[PERSON_NAME]" at bounding box center [402, 118] width 62 height 10
